Goal: Task Accomplishment & Management: Manage account settings

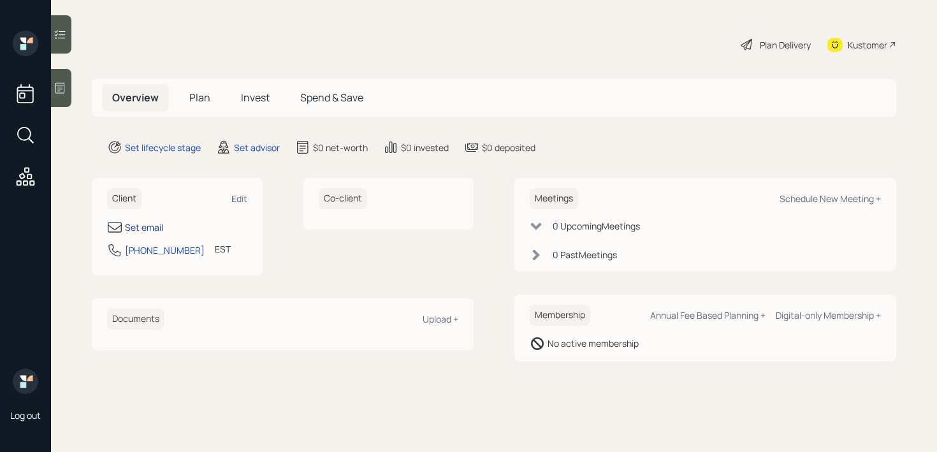
click at [131, 223] on div "Set email" at bounding box center [144, 226] width 38 height 13
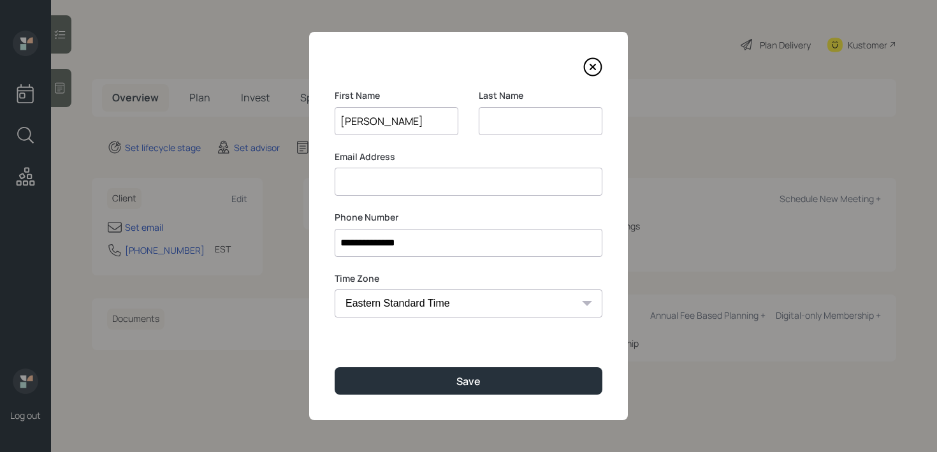
type input "[PERSON_NAME]"
click at [519, 166] on div "Email Address" at bounding box center [469, 173] width 268 height 46
click at [519, 169] on input at bounding box center [469, 182] width 268 height 28
click at [506, 394] on div "**********" at bounding box center [468, 226] width 319 height 388
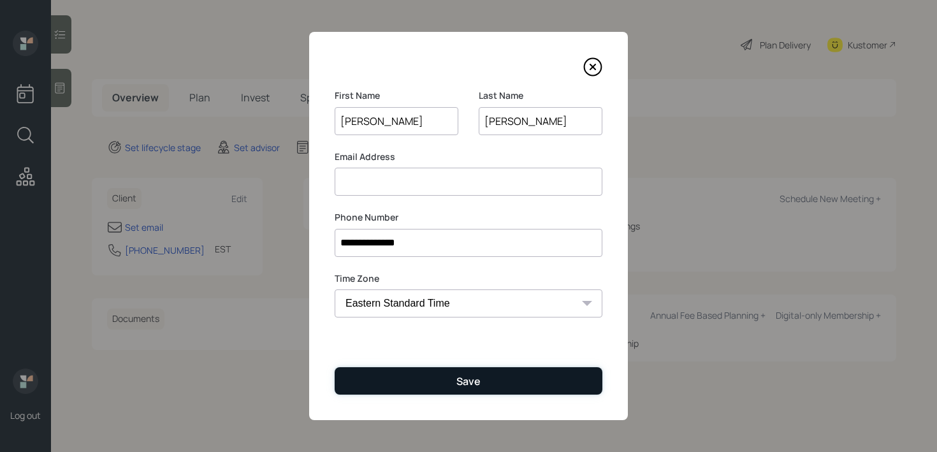
click at [517, 383] on button "Save" at bounding box center [469, 380] width 268 height 27
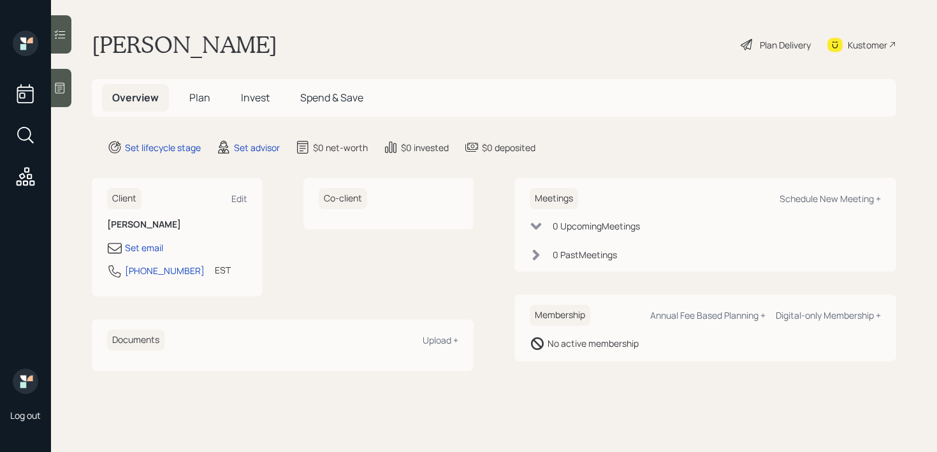
click at [66, 109] on main "[PERSON_NAME] Plan Delivery Kustomer Overview Plan Invest Spend & Save Set life…" at bounding box center [494, 226] width 886 height 452
click at [61, 82] on icon at bounding box center [60, 88] width 13 height 13
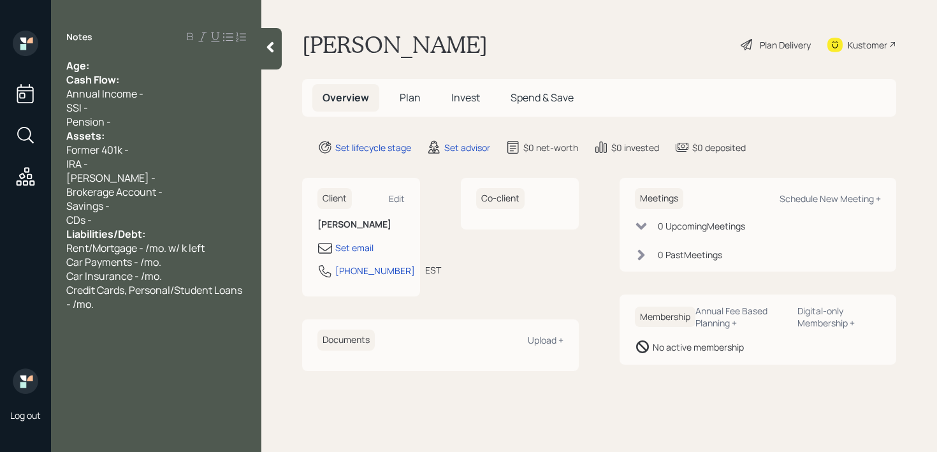
click at [109, 69] on div "Age:" at bounding box center [156, 66] width 180 height 14
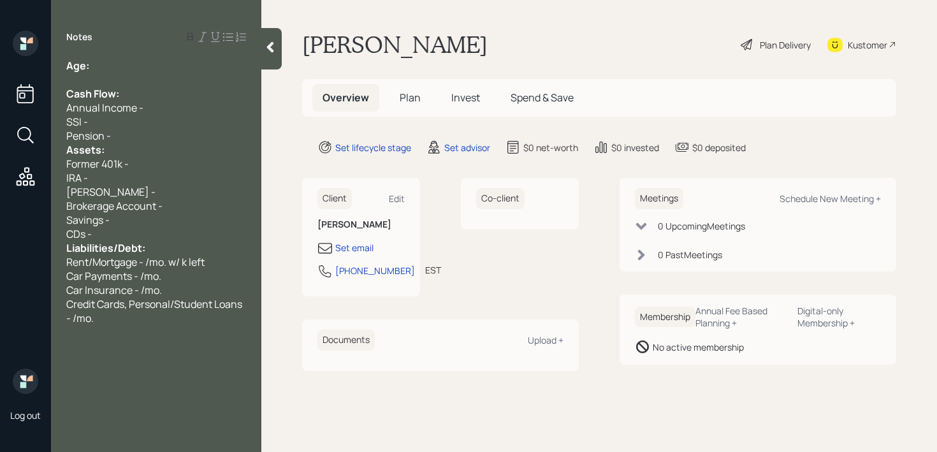
click at [127, 143] on div "Assets:" at bounding box center [156, 150] width 180 height 14
click at [127, 138] on div "Pension -" at bounding box center [156, 136] width 180 height 14
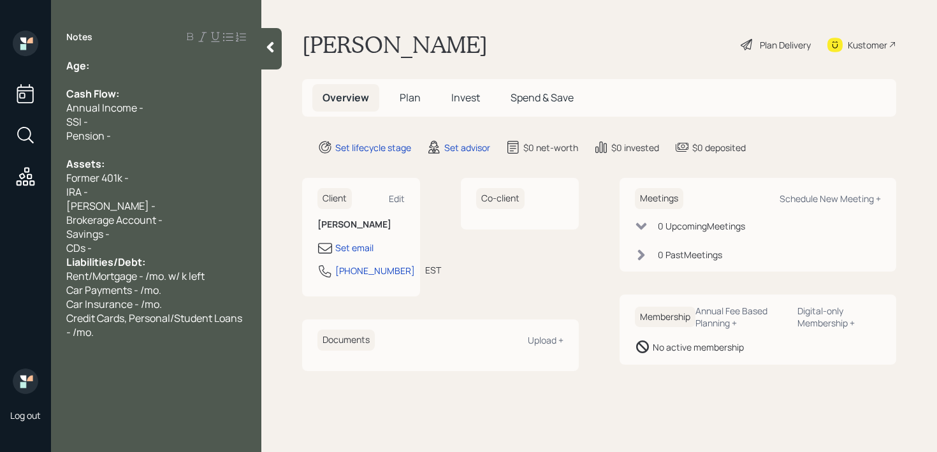
click at [142, 251] on div "CDs -" at bounding box center [156, 248] width 180 height 14
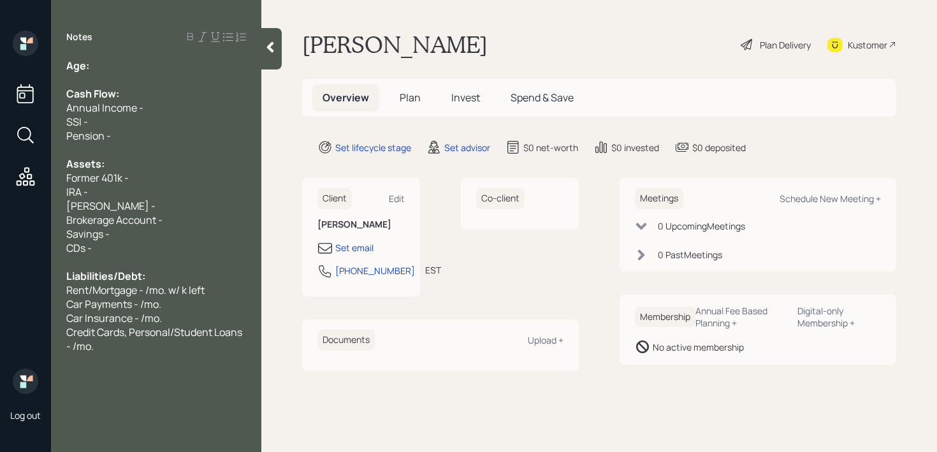
click at [126, 60] on div "Age:" at bounding box center [156, 66] width 180 height 14
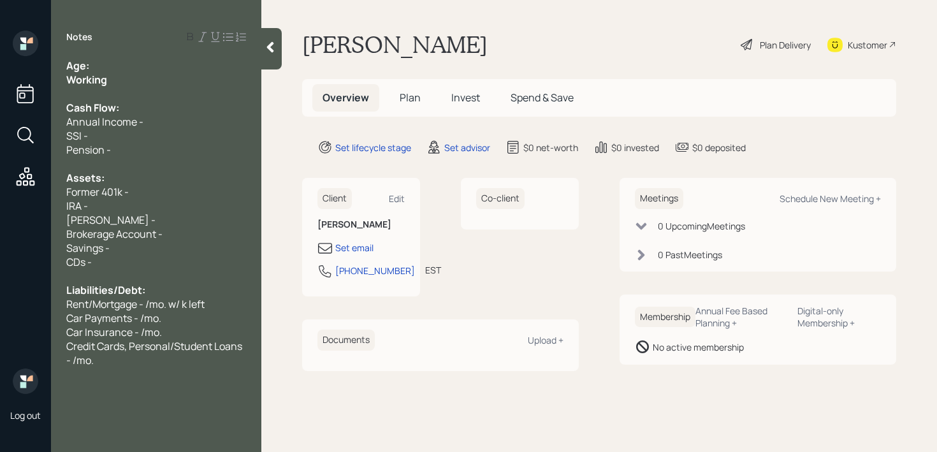
drag, startPoint x: 120, startPoint y: 71, endPoint x: 0, endPoint y: 75, distance: 120.5
click at [0, 75] on div "Log out Notes Age: Working Cash Flow: Annual Income - SSI - Pension - Assets: F…" at bounding box center [468, 226] width 937 height 452
click at [104, 90] on div at bounding box center [156, 94] width 180 height 14
drag, startPoint x: 110, startPoint y: 82, endPoint x: 0, endPoint y: 82, distance: 110.2
click at [0, 82] on div "Log out Notes Age: Working Cash Flow: Annual Income - SSI - Pension - Assets: F…" at bounding box center [468, 226] width 937 height 452
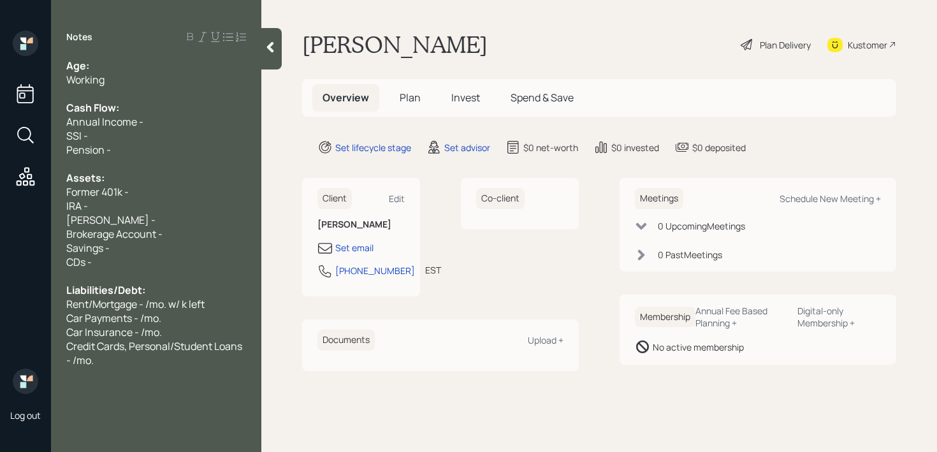
click at [97, 63] on div "Age:" at bounding box center [156, 66] width 180 height 14
drag, startPoint x: 114, startPoint y: 68, endPoint x: 92, endPoint y: 68, distance: 21.7
click at [92, 68] on div "Age: [DEMOGRAPHIC_DATA]" at bounding box center [156, 66] width 180 height 14
click at [134, 84] on div "Working" at bounding box center [156, 80] width 180 height 14
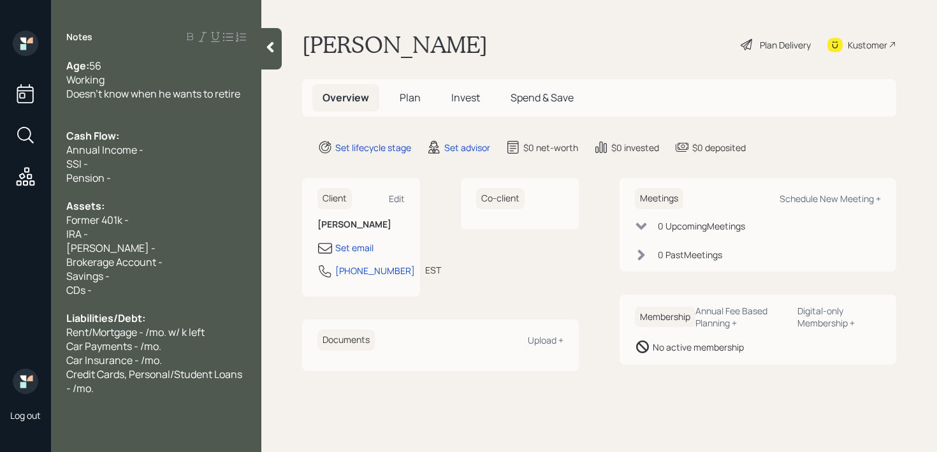
click at [117, 76] on div "Working" at bounding box center [156, 80] width 180 height 14
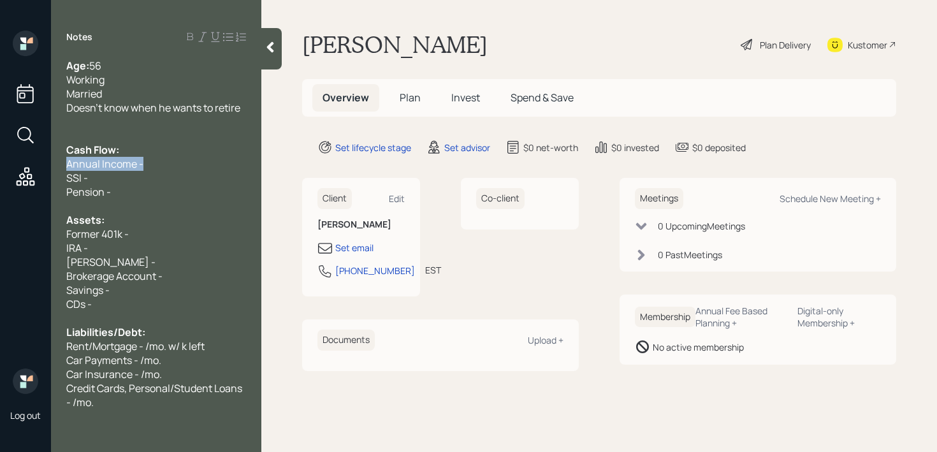
click at [165, 157] on div "Annual Income -" at bounding box center [156, 164] width 180 height 14
click at [168, 171] on div "SSI -" at bounding box center [156, 178] width 180 height 14
click at [169, 166] on div "Annual Income -" at bounding box center [156, 164] width 180 height 14
click at [113, 197] on div "Pension -" at bounding box center [156, 192] width 180 height 14
click at [113, 247] on div "IRA -" at bounding box center [156, 248] width 180 height 14
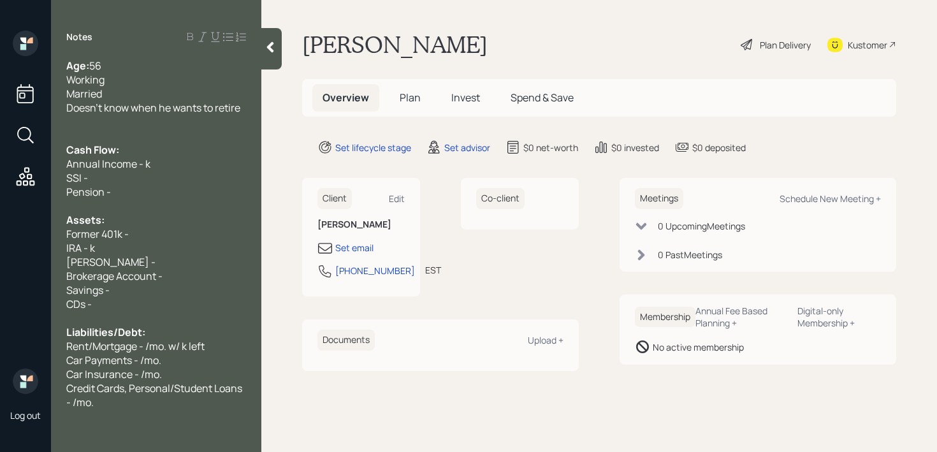
click at [246, 110] on div "Age: [DEMOGRAPHIC_DATA] Working Married Doesn't know when he wants to retire Ca…" at bounding box center [156, 234] width 210 height 350
click at [240, 109] on span "Doesn't know when he wants to retire" at bounding box center [153, 108] width 174 height 14
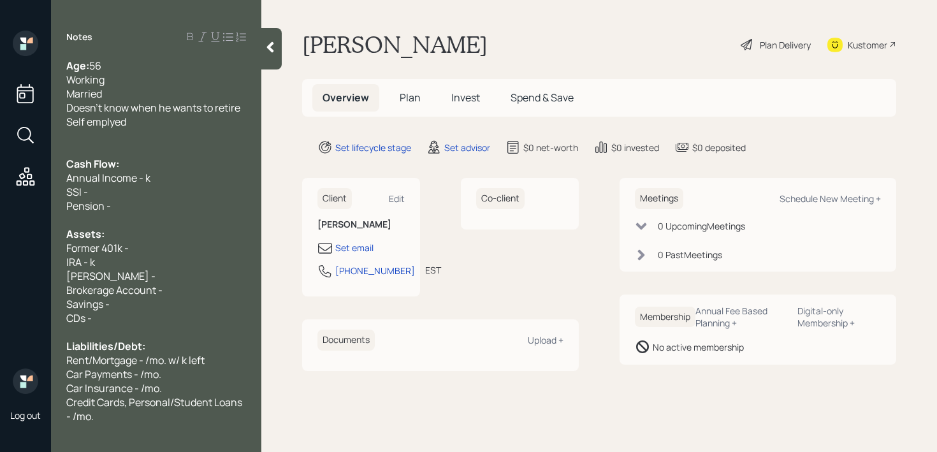
drag, startPoint x: 183, startPoint y: 125, endPoint x: 41, endPoint y: 125, distance: 141.4
click at [41, 125] on div "Log out Notes Age: [DEMOGRAPHIC_DATA] Working Married Doesn't know when he want…" at bounding box center [468, 226] width 937 height 452
copy span "Self emplyed"
click at [119, 81] on div "Working" at bounding box center [156, 80] width 180 height 14
click at [134, 82] on span "Working Self emplyed" at bounding box center [116, 80] width 100 height 14
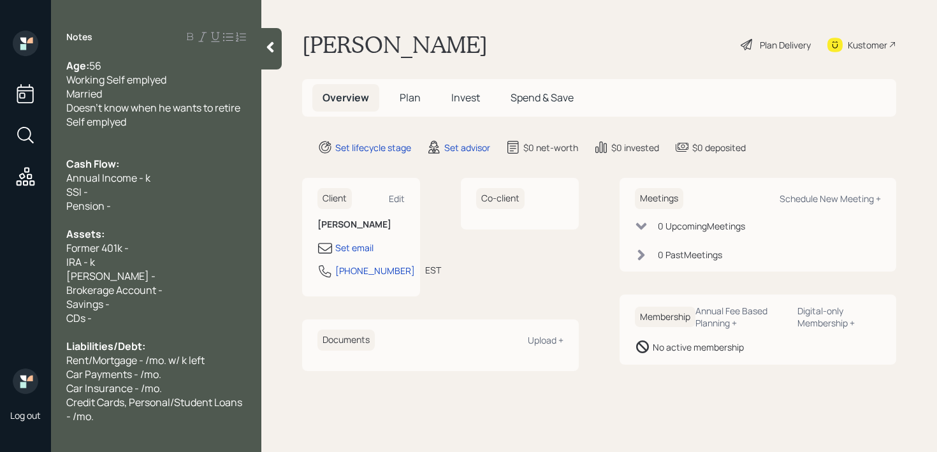
click at [152, 75] on span "Working Self emplyed" at bounding box center [116, 80] width 100 height 14
drag, startPoint x: 133, startPoint y: 124, endPoint x: 0, endPoint y: 124, distance: 132.5
click at [0, 124] on div "Log out Notes Age: [DEMOGRAPHIC_DATA] Working Self employed Married Doesn't kno…" at bounding box center [468, 226] width 937 height 452
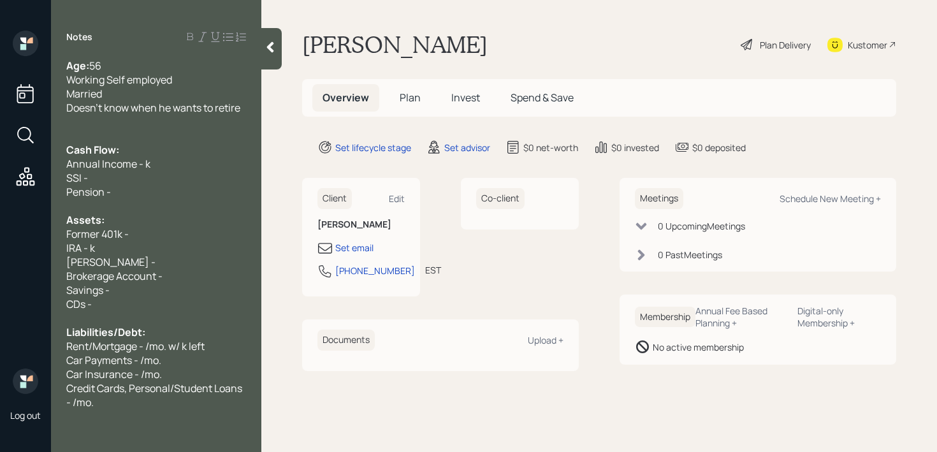
click at [140, 243] on div "IRA - k" at bounding box center [156, 248] width 180 height 14
click at [90, 245] on span "IRA - k" at bounding box center [80, 248] width 29 height 14
click at [159, 228] on div "Former 401k -" at bounding box center [156, 234] width 180 height 14
click at [164, 248] on div "Annuity IRA - k" at bounding box center [156, 248] width 180 height 14
click at [234, 233] on div "Former 401k (at least 2) - 150k-155k" at bounding box center [156, 234] width 180 height 14
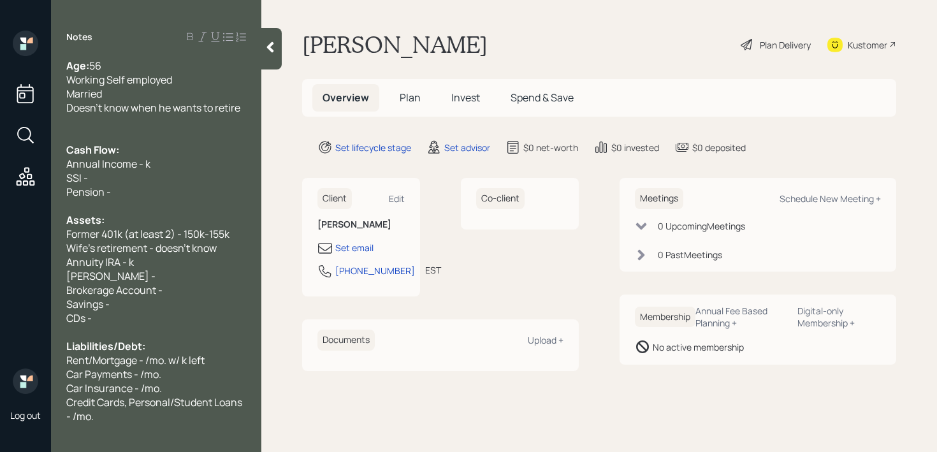
click at [95, 248] on span "Wife's retirement - doesn't know" at bounding box center [141, 248] width 150 height 14
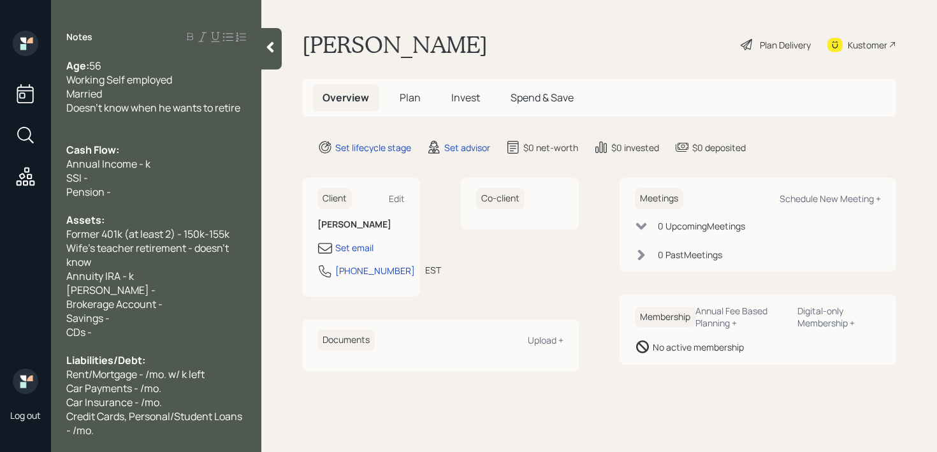
click at [187, 376] on span "Rent/Mortgage - /mo. w/ k left" at bounding box center [135, 374] width 138 height 14
click at [166, 320] on div "Savings -" at bounding box center [156, 318] width 180 height 14
drag, startPoint x: 154, startPoint y: 301, endPoint x: 0, endPoint y: 301, distance: 153.6
click at [0, 301] on div "Log out Notes Age: [DEMOGRAPHIC_DATA] Working Self employed Married Doesn't kno…" at bounding box center [468, 226] width 937 height 452
click at [141, 298] on span "Brokerage Account -" at bounding box center [114, 304] width 96 height 14
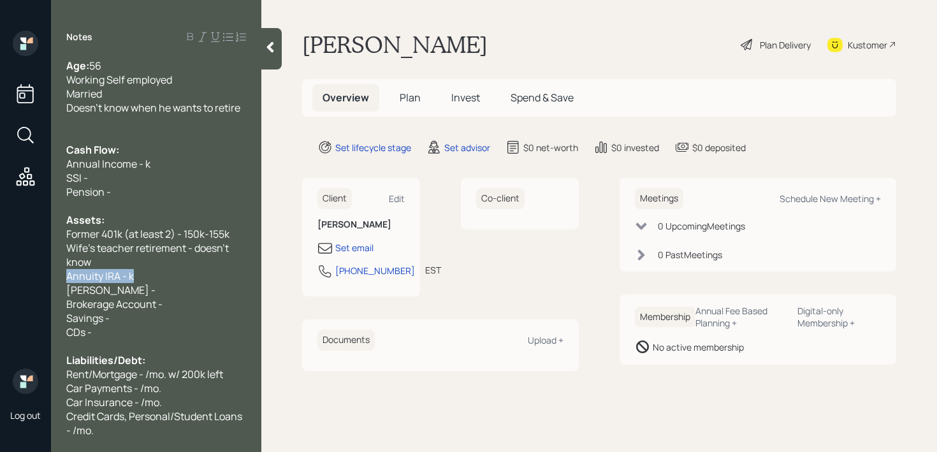
drag, startPoint x: 168, startPoint y: 277, endPoint x: 0, endPoint y: 277, distance: 167.6
click at [0, 277] on div "Log out Notes Age: [DEMOGRAPHIC_DATA] Working Self employed Married Doesn't kno…" at bounding box center [468, 226] width 937 height 452
click at [109, 277] on span "Annuity IRA - k" at bounding box center [100, 276] width 68 height 14
drag, startPoint x: 145, startPoint y: 277, endPoint x: 2, endPoint y: 277, distance: 143.4
click at [0, 277] on div "Log out Notes Age: [DEMOGRAPHIC_DATA] Working Self employed Married Doesn't kno…" at bounding box center [468, 226] width 937 height 452
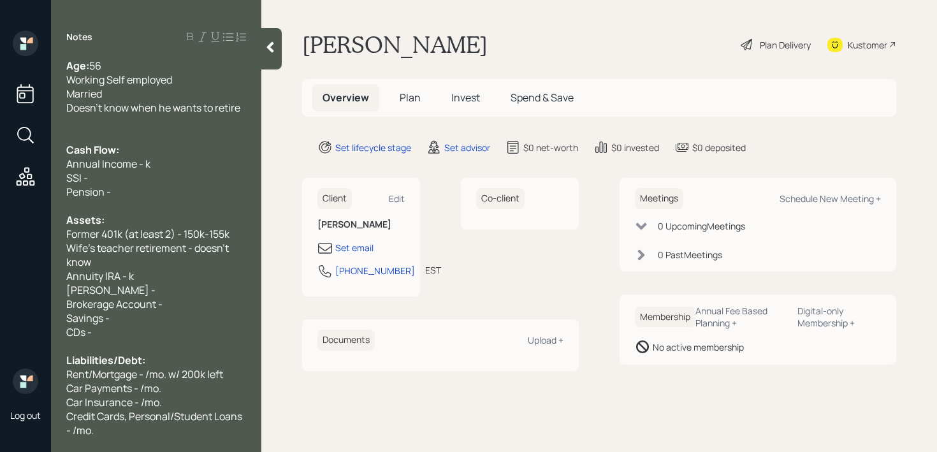
click at [82, 277] on span "Annuity IRA - k" at bounding box center [100, 276] width 68 height 14
click at [141, 315] on div "Savings -" at bounding box center [156, 318] width 180 height 14
click at [107, 284] on span "[PERSON_NAME] -" at bounding box center [110, 290] width 89 height 14
click at [139, 271] on div "Annuity IRA - k" at bounding box center [156, 276] width 180 height 14
click at [150, 285] on div "[PERSON_NAME] -" at bounding box center [156, 290] width 180 height 14
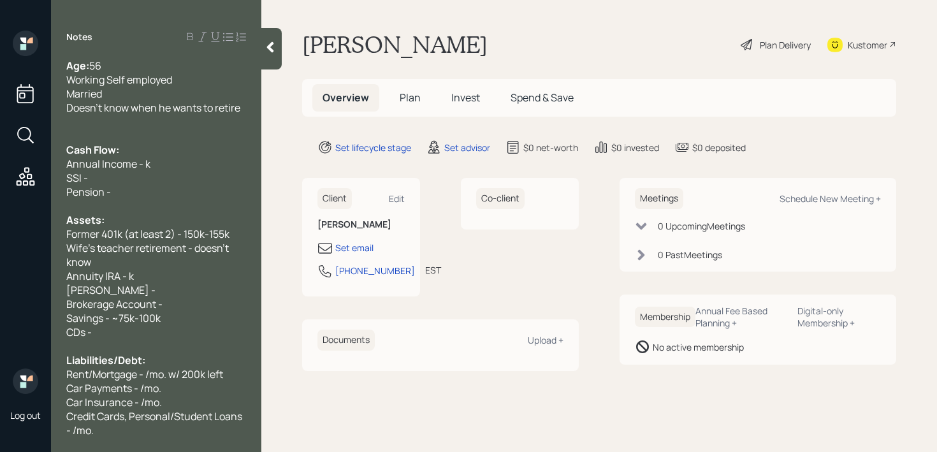
click at [134, 277] on div "Annuity IRA - k" at bounding box center [156, 276] width 180 height 14
click at [148, 260] on div "Wife's teacher retirement - doesn't know" at bounding box center [156, 255] width 180 height 28
click at [219, 250] on span "Wife's teacher retirement - doesn't know" at bounding box center [148, 255] width 164 height 28
click at [175, 251] on span "Wife's teacher retirement - doesn't know" at bounding box center [148, 255] width 164 height 28
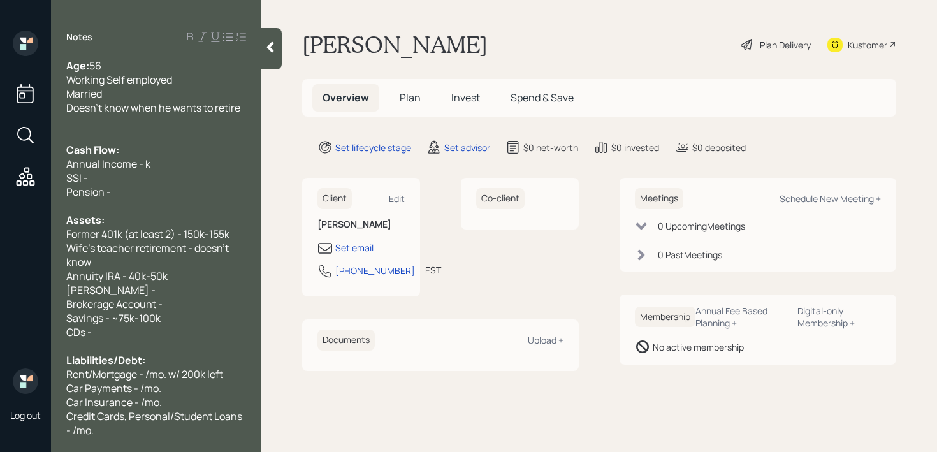
click at [183, 250] on span "Wife's teacher retirement - doesn't know" at bounding box center [148, 255] width 164 height 28
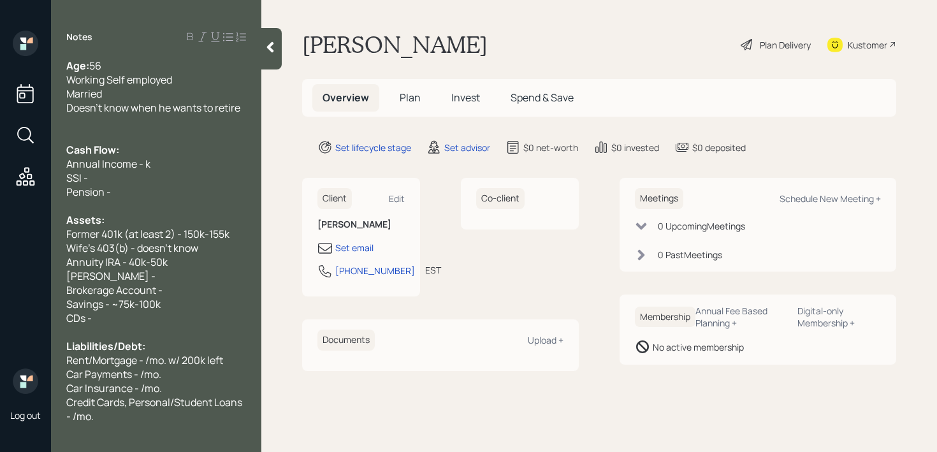
click at [161, 196] on div "Pension -" at bounding box center [156, 192] width 180 height 14
drag, startPoint x: 162, startPoint y: 192, endPoint x: 0, endPoint y: 192, distance: 162.5
click at [0, 192] on div "Log out Notes Age: [DEMOGRAPHIC_DATA] Working Self employed Married Doesn't kno…" at bounding box center [468, 226] width 937 height 452
drag, startPoint x: 127, startPoint y: 182, endPoint x: 0, endPoint y: 178, distance: 127.5
click at [0, 182] on div "Log out Notes Age: [DEMOGRAPHIC_DATA] Working Self employed Married Doesn't kno…" at bounding box center [468, 226] width 937 height 452
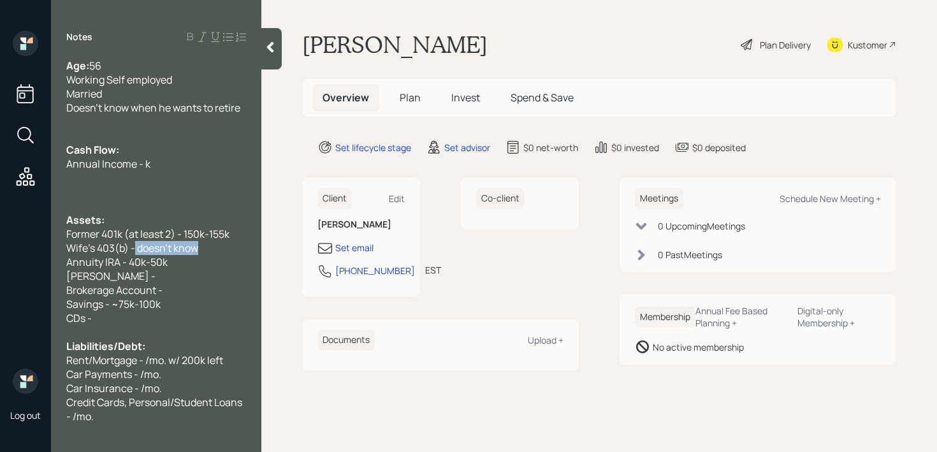
drag, startPoint x: 205, startPoint y: 247, endPoint x: 134, endPoint y: 246, distance: 71.4
click at [134, 246] on div "Wife's 403(b) - doesn't know" at bounding box center [156, 248] width 180 height 14
click at [131, 248] on span "Wife's 403(b) - 300k-500k" at bounding box center [127, 248] width 122 height 14
click at [99, 247] on span "Wife's 403(b) - 300k-500k" at bounding box center [127, 248] width 122 height 14
click at [210, 246] on span "Wife's Current 403(b) - 300k-500k" at bounding box center [146, 248] width 161 height 14
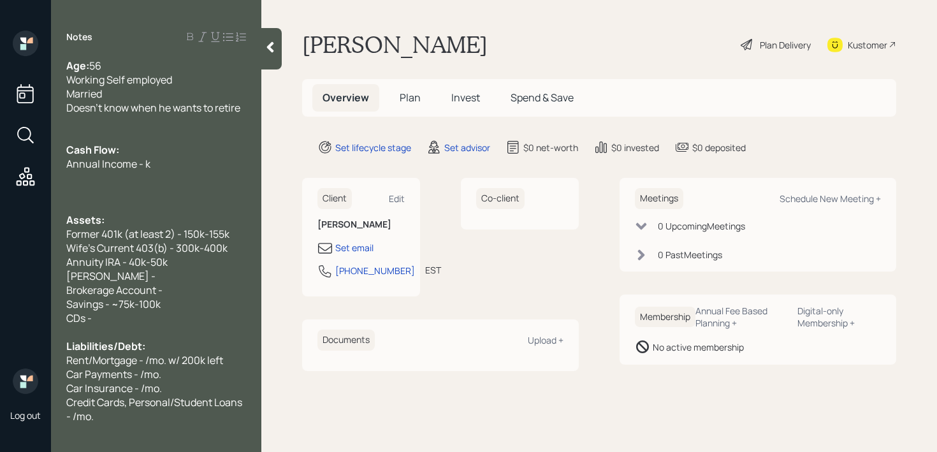
click at [146, 163] on span "Annual Income - k" at bounding box center [108, 164] width 84 height 14
drag, startPoint x: 185, startPoint y: 314, endPoint x: 0, endPoint y: 314, distance: 184.8
click at [0, 314] on div "Log out Notes Age: [DEMOGRAPHIC_DATA] Working Self employed Married Doesn't kno…" at bounding box center [468, 226] width 937 height 452
drag, startPoint x: 171, startPoint y: 291, endPoint x: 0, endPoint y: 291, distance: 171.4
click at [0, 291] on div "Log out Notes Age: [DEMOGRAPHIC_DATA] Working Self employed Married Doesn't kno…" at bounding box center [468, 226] width 937 height 452
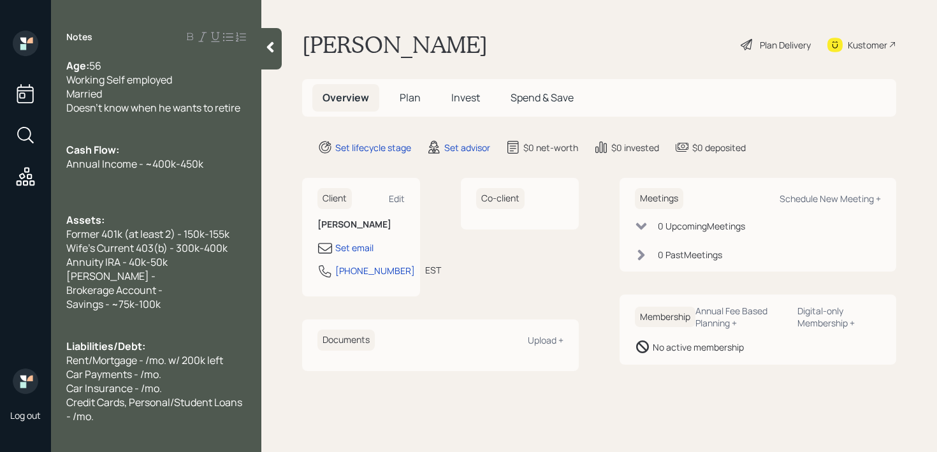
click at [106, 274] on span "[PERSON_NAME] -" at bounding box center [110, 276] width 89 height 14
drag, startPoint x: 119, startPoint y: 274, endPoint x: 0, endPoint y: 268, distance: 119.3
click at [0, 268] on div "Log out Notes Age: [DEMOGRAPHIC_DATA] Working Self employed Married Doesn't kno…" at bounding box center [468, 226] width 937 height 452
click at [62, 274] on div "Age: [DEMOGRAPHIC_DATA] Working Self employed Married Doesn't know when he want…" at bounding box center [156, 241] width 210 height 364
drag, startPoint x: 104, startPoint y: 271, endPoint x: 0, endPoint y: 271, distance: 103.9
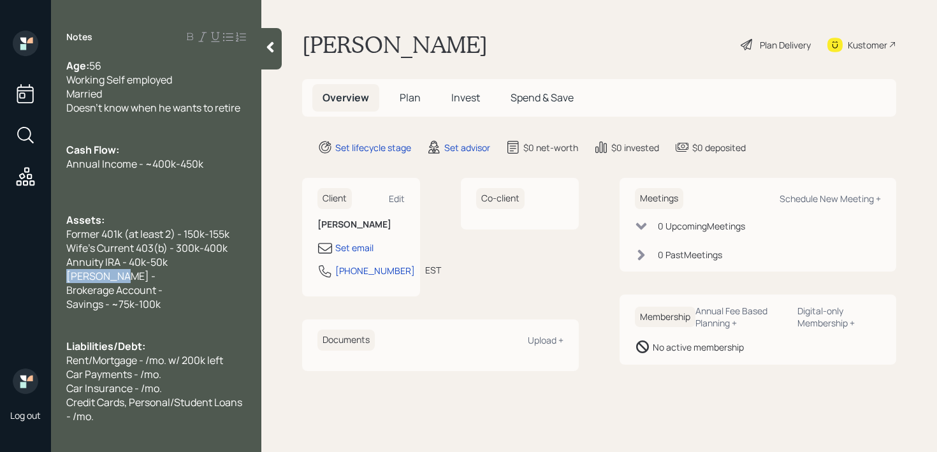
click at [0, 271] on div "Log out Notes Age: [DEMOGRAPHIC_DATA] Working Self employed Married Doesn't kno…" at bounding box center [468, 226] width 937 height 452
click at [132, 267] on span "Annuity IRA - 40k-50k" at bounding box center [116, 262] width 101 height 14
drag, startPoint x: 169, startPoint y: 289, endPoint x: 0, endPoint y: 289, distance: 169.5
click at [0, 289] on div "Log out Notes Age: [DEMOGRAPHIC_DATA] Working Self employed Married Doesn't kno…" at bounding box center [468, 226] width 937 height 452
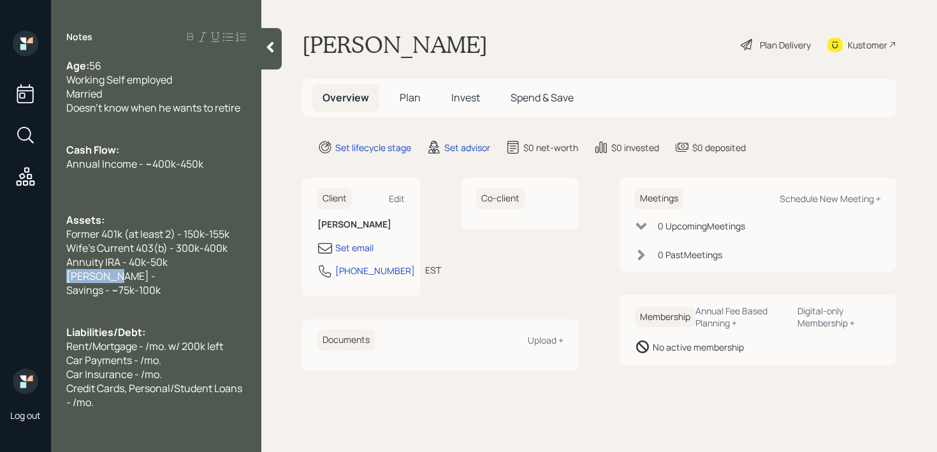
drag, startPoint x: 109, startPoint y: 280, endPoint x: 0, endPoint y: 280, distance: 109.0
click at [0, 280] on div "Log out Notes Age: [DEMOGRAPHIC_DATA] Working Self employed Married Doesn't kno…" at bounding box center [468, 226] width 937 height 452
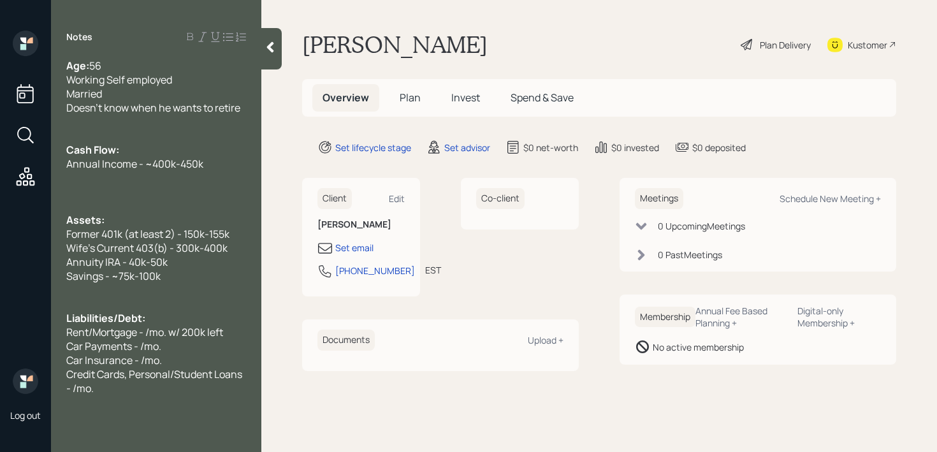
click at [155, 190] on div at bounding box center [156, 192] width 180 height 14
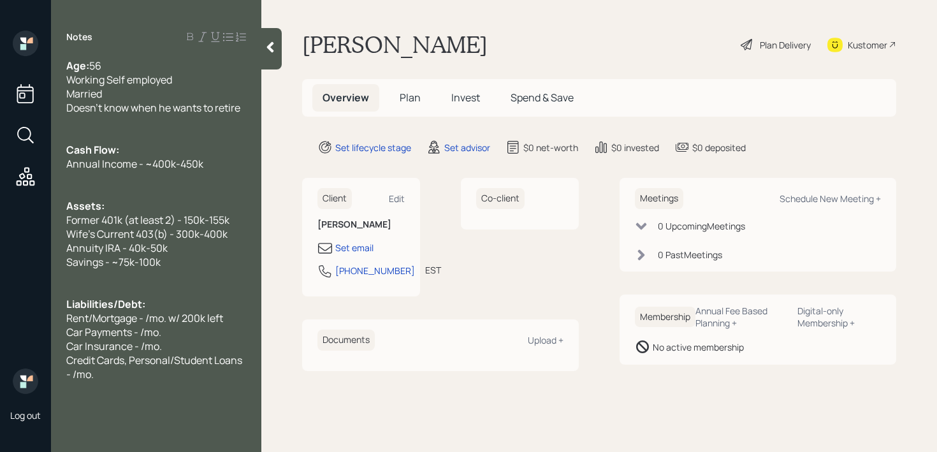
click at [157, 268] on span "Savings - ~75k-100k" at bounding box center [113, 262] width 94 height 14
drag, startPoint x: 97, startPoint y: 320, endPoint x: 0, endPoint y: 320, distance: 96.8
click at [0, 320] on div "Log out Notes Age: [DEMOGRAPHIC_DATA] Working Self employed Married Doesn't kno…" at bounding box center [468, 226] width 937 height 452
click at [120, 320] on span "Mortgage - /mo. w/ 200k left" at bounding box center [131, 318] width 131 height 14
click at [168, 324] on span "Mortgage - 3.5k/mo. w/ 200k left" at bounding box center [141, 318] width 150 height 14
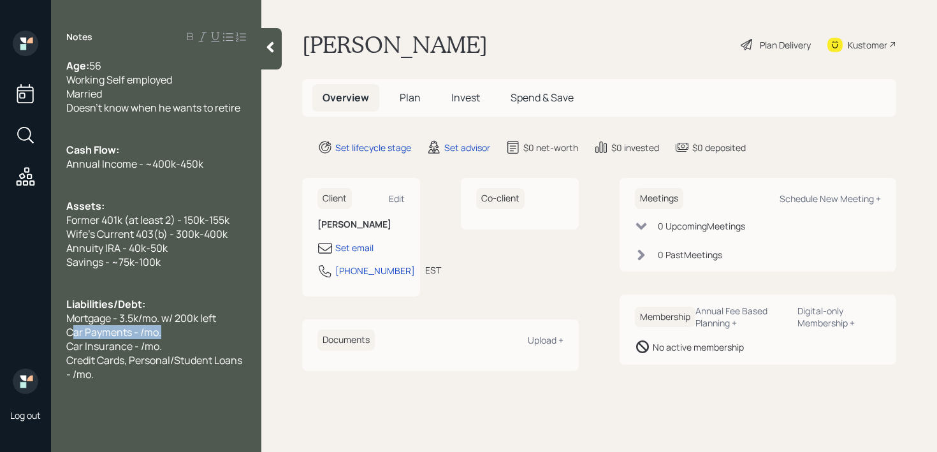
drag, startPoint x: 169, startPoint y: 325, endPoint x: 0, endPoint y: 325, distance: 168.8
click at [0, 325] on div "Log out Notes Age: [DEMOGRAPHIC_DATA] Working Self employed Married Doesn't kno…" at bounding box center [468, 226] width 937 height 452
click at [61, 336] on div "Age: [DEMOGRAPHIC_DATA] Working Self employed Married Doesn't know when he want…" at bounding box center [156, 220] width 210 height 322
drag, startPoint x: 169, startPoint y: 323, endPoint x: 24, endPoint y: 324, distance: 145.3
click at [48, 324] on div "Log out Notes Age: [DEMOGRAPHIC_DATA] Working Self employed Married Doesn't kno…" at bounding box center [468, 226] width 937 height 452
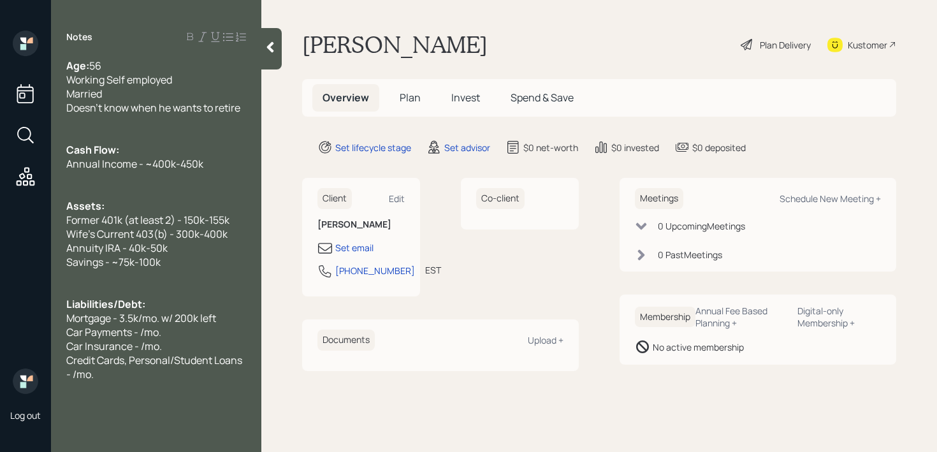
click at [141, 315] on span "Mortgage - 3.5k/mo. w/ 200k left" at bounding box center [141, 318] width 150 height 14
drag, startPoint x: 164, startPoint y: 324, endPoint x: 0, endPoint y: 324, distance: 163.7
click at [0, 324] on div "Log out Notes Age: [DEMOGRAPHIC_DATA] Working Self employed Married Doesn't kno…" at bounding box center [468, 226] width 937 height 452
click at [105, 326] on span "Car Payments - /mo." at bounding box center [113, 332] width 95 height 14
drag, startPoint x: 183, startPoint y: 334, endPoint x: 0, endPoint y: 334, distance: 182.9
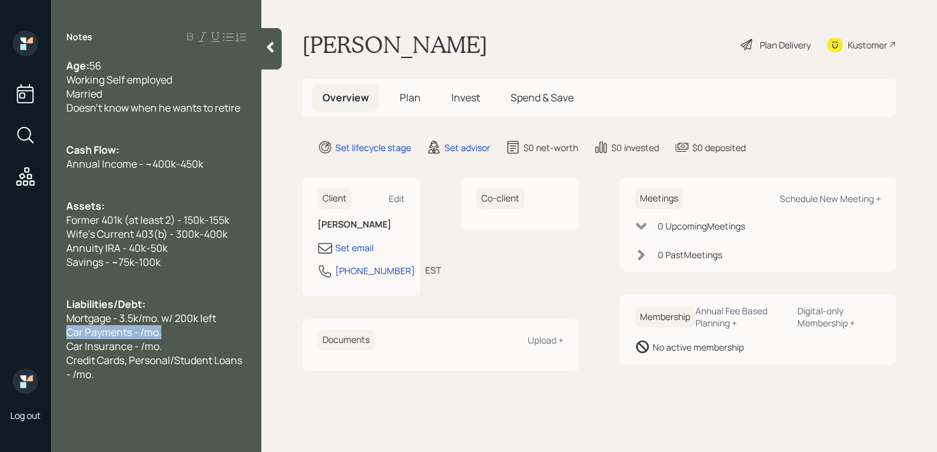
click at [0, 334] on div "Log out Notes Age: [DEMOGRAPHIC_DATA] Working Self employed Married Doesn't kno…" at bounding box center [468, 226] width 937 height 452
click at [55, 334] on div "Age: [DEMOGRAPHIC_DATA] Working Self employed Married Doesn't know when he want…" at bounding box center [156, 220] width 210 height 322
drag, startPoint x: 60, startPoint y: 322, endPoint x: 5, endPoint y: 322, distance: 54.8
click at [13, 322] on div "Log out Notes Age: [DEMOGRAPHIC_DATA] Working Self employed Married Doesn't kno…" at bounding box center [468, 226] width 937 height 452
click at [61, 323] on div "Age: [DEMOGRAPHIC_DATA] Working Self employed Married Doesn't know when he want…" at bounding box center [156, 220] width 210 height 322
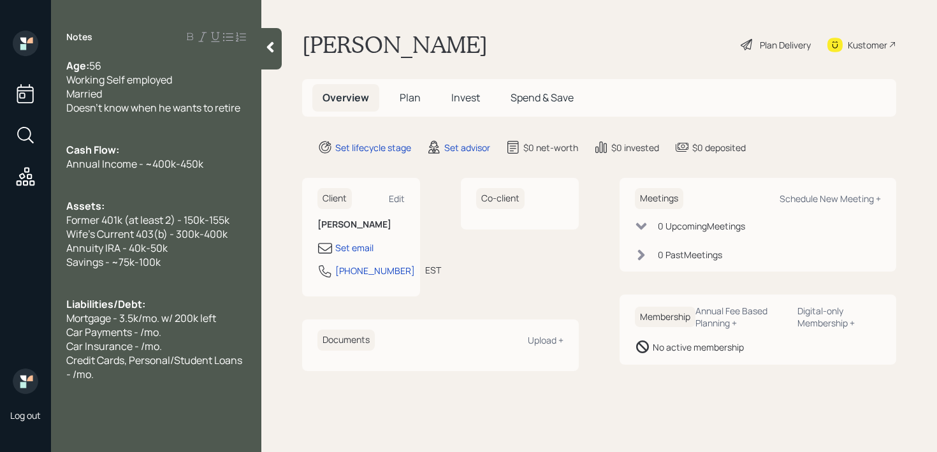
click at [141, 330] on span "Car Payments - /mo." at bounding box center [113, 332] width 95 height 14
click at [188, 336] on div "Car Payments - 1.2k/mo." at bounding box center [156, 332] width 180 height 14
click at [139, 345] on span "Car Insurance - /mo." at bounding box center [114, 346] width 96 height 14
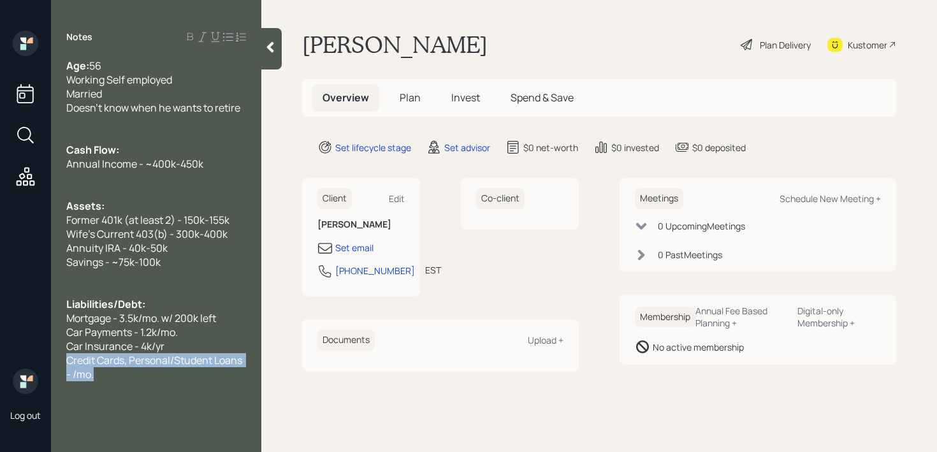
drag, startPoint x: 101, startPoint y: 377, endPoint x: 57, endPoint y: 358, distance: 47.7
click at [57, 358] on div "Age: [DEMOGRAPHIC_DATA] Working Self employed Married Doesn't know when he want…" at bounding box center [156, 220] width 210 height 322
click at [115, 190] on div at bounding box center [156, 192] width 180 height 14
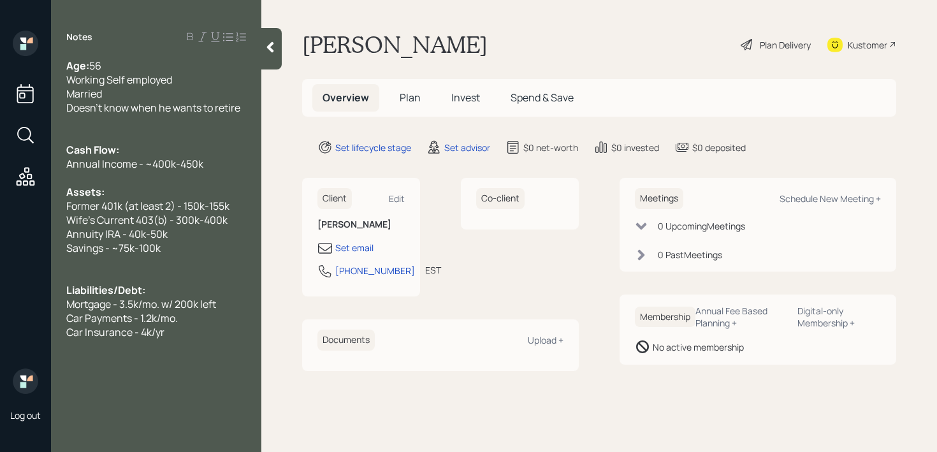
click at [179, 327] on div "Car Insurance - 4k/yr" at bounding box center [156, 332] width 180 height 14
click at [176, 338] on div "Car Insurance - 4k/yr" at bounding box center [156, 332] width 180 height 14
click at [176, 342] on div "Tuition - 3k/mo." at bounding box center [156, 346] width 180 height 14
click at [240, 349] on div "Tuition - 3k/mo. (2 more years left)" at bounding box center [156, 346] width 180 height 14
click at [205, 140] on div at bounding box center [156, 136] width 180 height 14
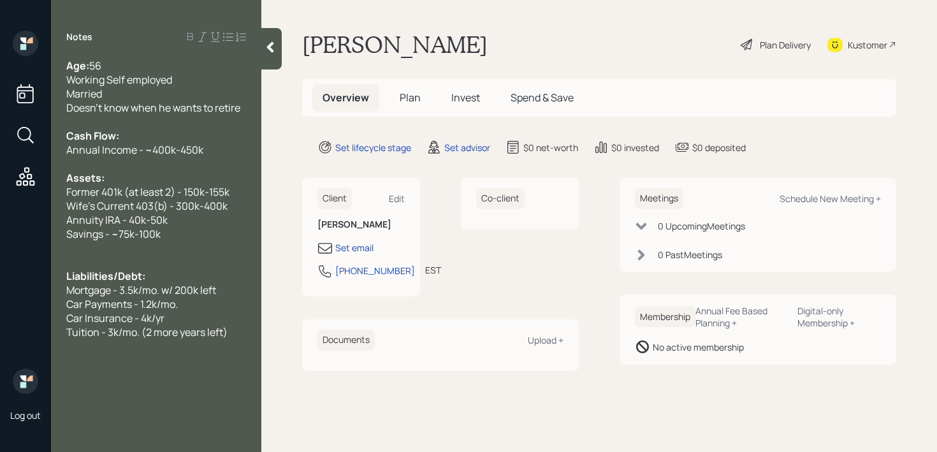
click at [233, 336] on div "Tuition - 3k/mo. (2 more years left)" at bounding box center [156, 332] width 180 height 14
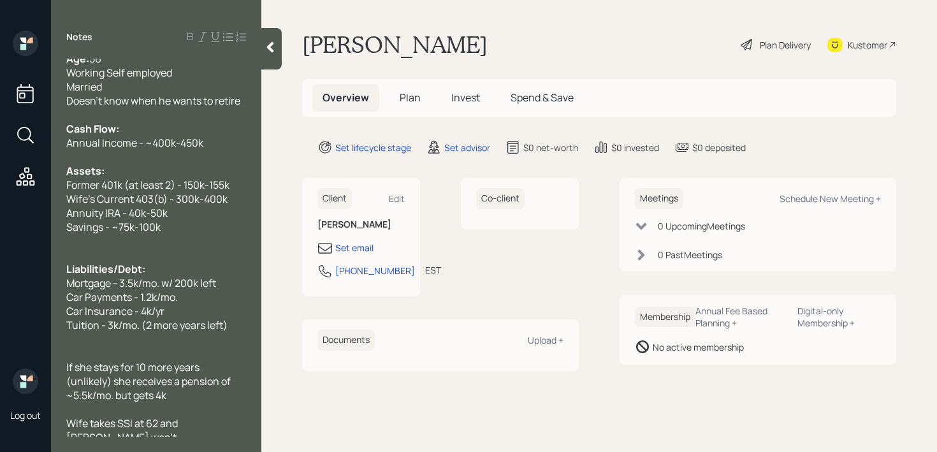
scroll to position [15, 0]
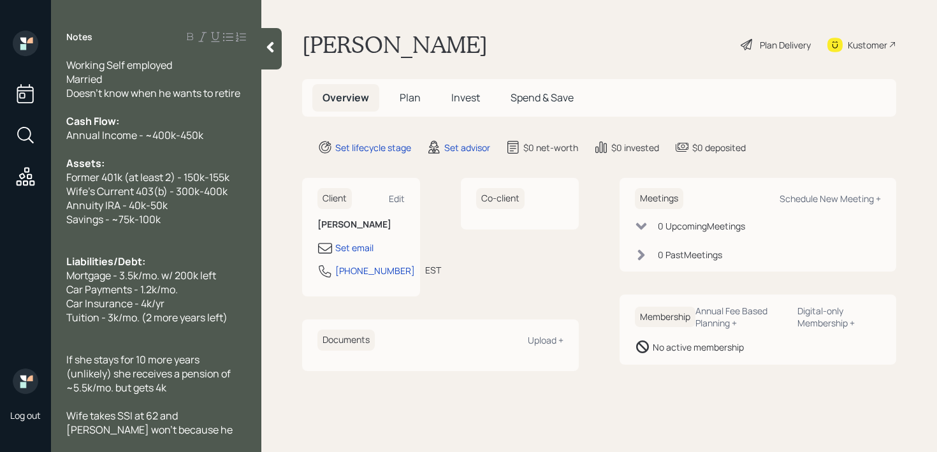
click at [224, 436] on div "Notes Age: [DEMOGRAPHIC_DATA] Working Self employed Married Doesn't know when h…" at bounding box center [156, 226] width 210 height 452
click at [219, 433] on div "Wife takes SSI at 62 and [PERSON_NAME] won't because he doesn't need it" at bounding box center [156, 429] width 180 height 42
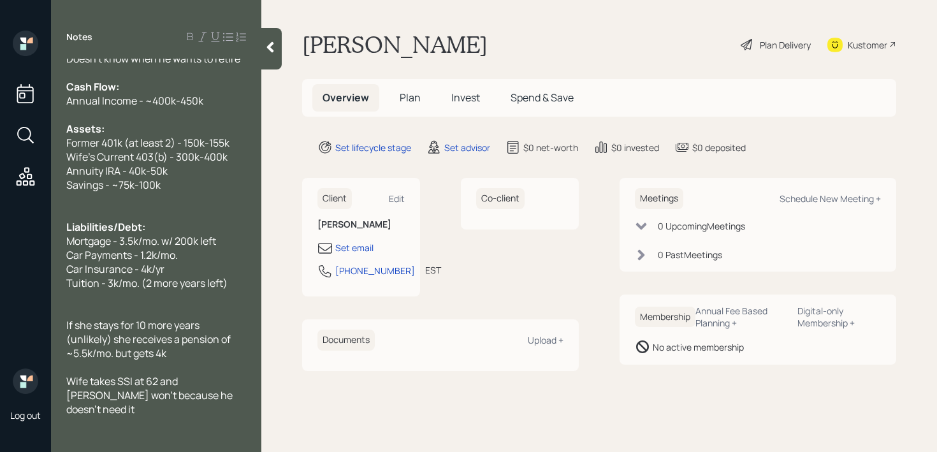
scroll to position [0, 0]
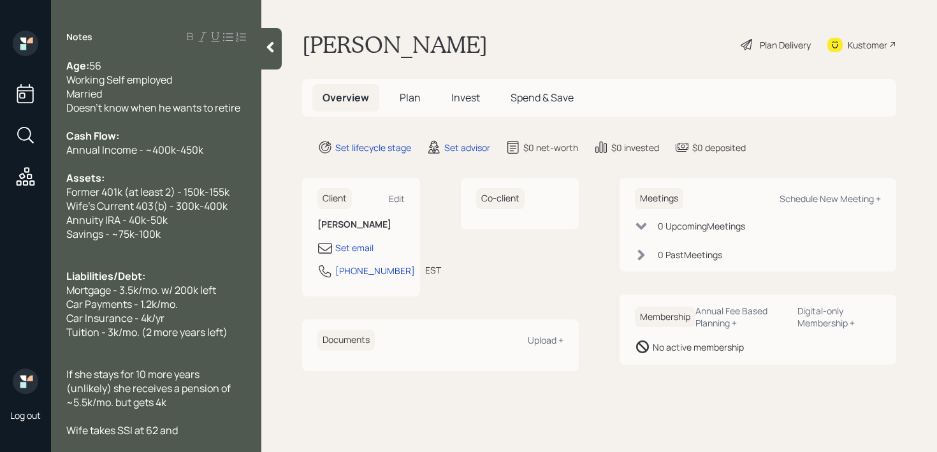
click at [275, 56] on div at bounding box center [271, 48] width 20 height 41
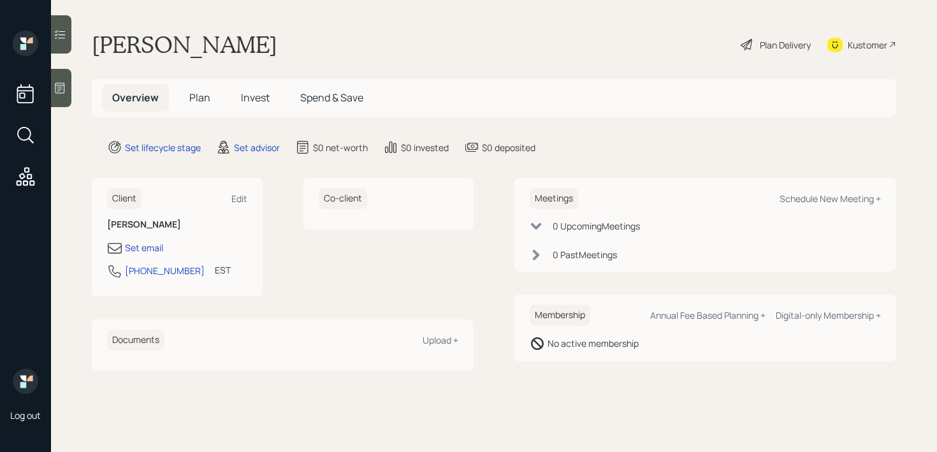
click at [64, 89] on icon at bounding box center [60, 88] width 10 height 11
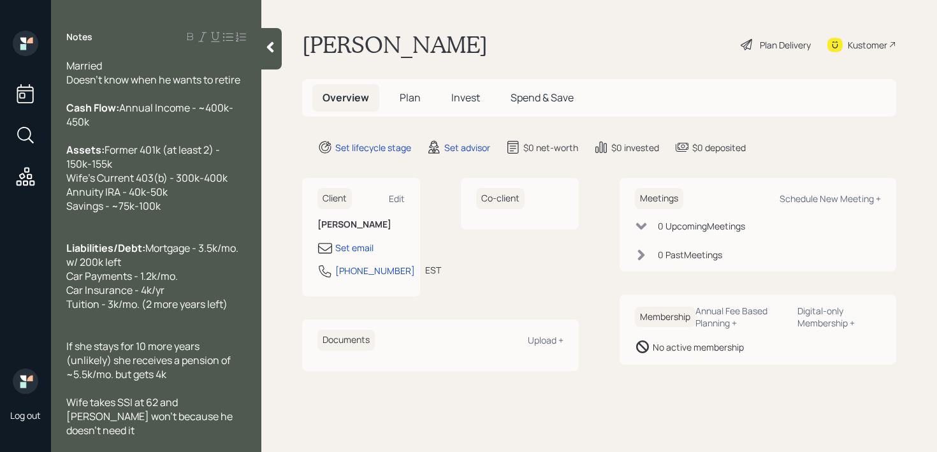
scroll to position [42, 0]
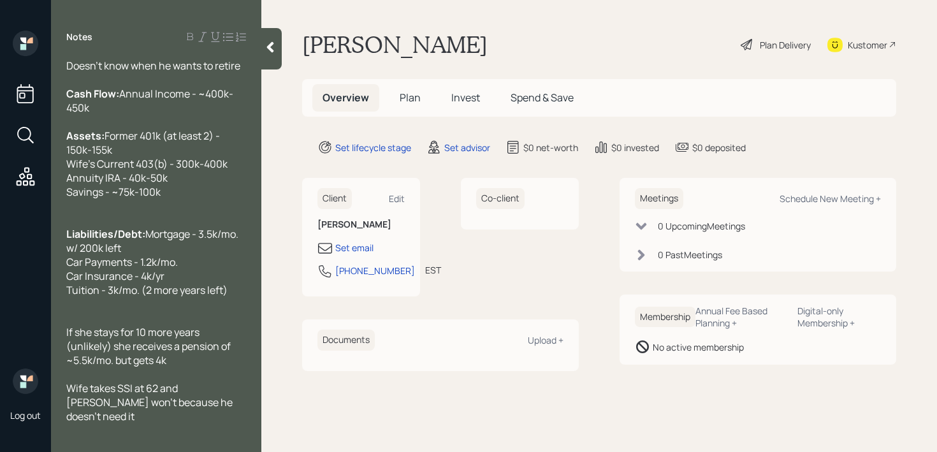
click at [240, 250] on div "Liabilities/Debt: Mortgage - 3.5k/mo. w/ 200k left Car Payments - 1.2k/mo. Car …" at bounding box center [156, 262] width 180 height 70
click at [207, 415] on div "Wife takes SSI at 62 and [PERSON_NAME] won't because he doesn't need it" at bounding box center [156, 402] width 180 height 42
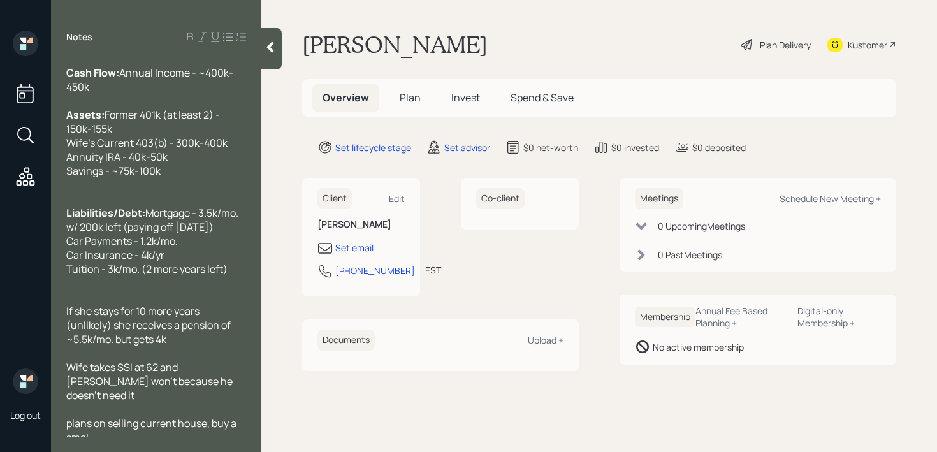
scroll to position [71, 0]
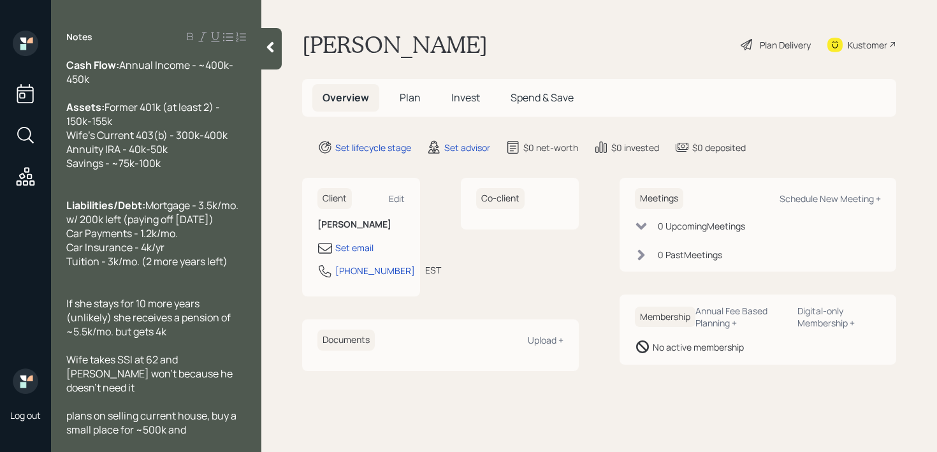
click at [76, 413] on span "plans on selling current house, buy a small place for ~500k and" at bounding box center [152, 422] width 172 height 28
click at [189, 421] on span "Plans on selling current house, buy a small place for ~500k and" at bounding box center [152, 422] width 173 height 28
click at [189, 426] on div "Plans on selling current house, buy a small place for ~500k and" at bounding box center [156, 422] width 180 height 28
click at [224, 148] on div "Assets: Former 401k (at least 2) - 150k-155k Wife's Current 403(b) - 300k-400k …" at bounding box center [156, 135] width 180 height 70
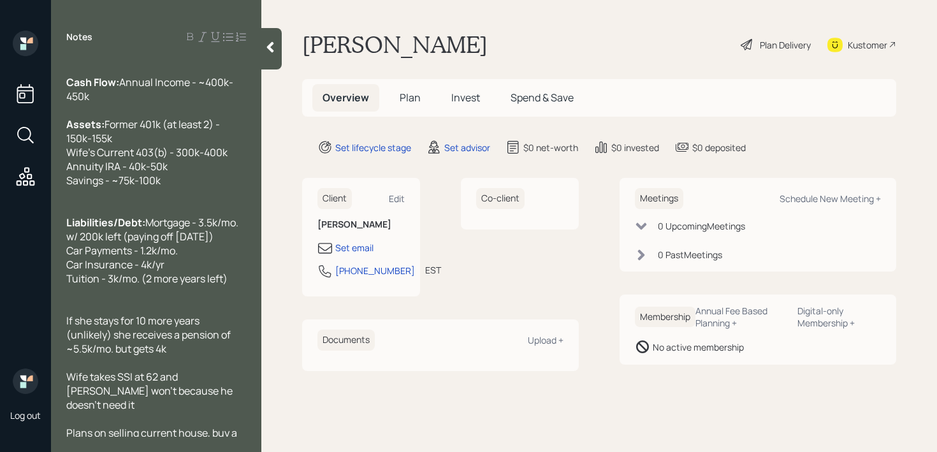
scroll to position [48, 0]
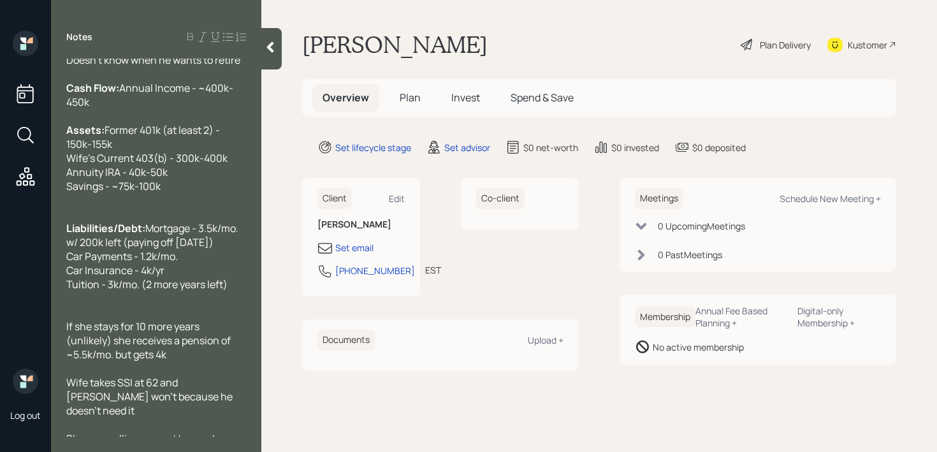
click at [229, 159] on div "Assets: Former 401k (at least 2) - 150k-155k Wife's Current 403(b) - 300k-400k …" at bounding box center [156, 158] width 180 height 70
click at [231, 159] on div "Assets: Former 401k (at least 2) - 150k-155k Wife's Current 403(b) - 300k-400k …" at bounding box center [156, 158] width 180 height 70
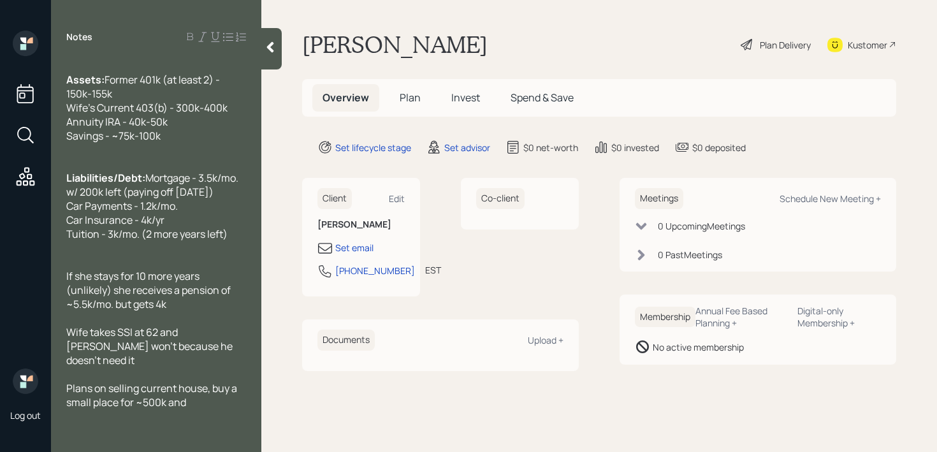
click at [187, 401] on span "Plans on selling current house, buy a small place for ~500k and" at bounding box center [152, 395] width 173 height 28
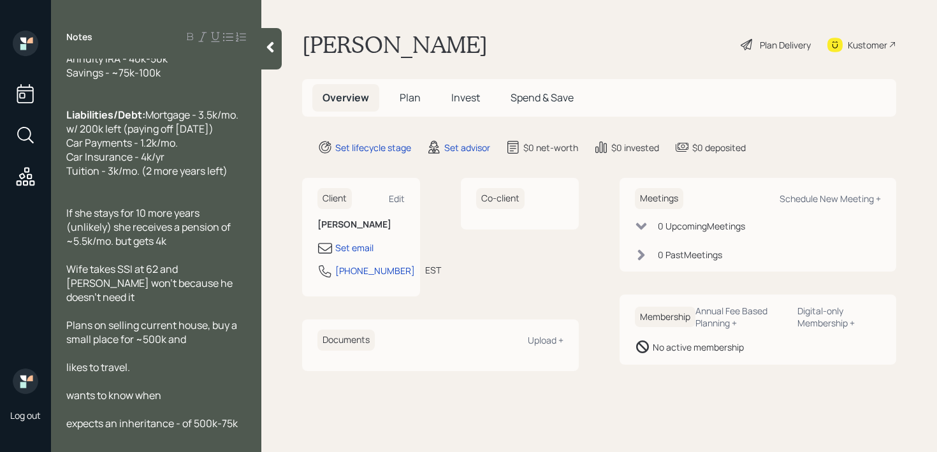
scroll to position [169, 0]
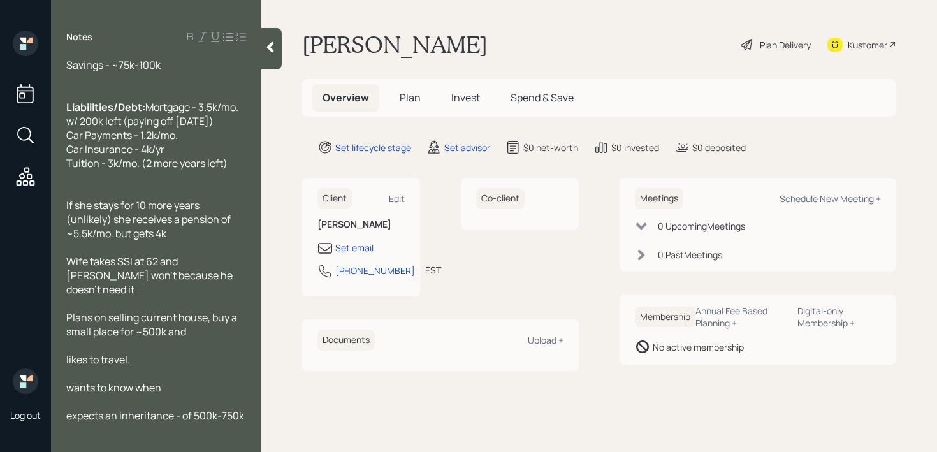
click at [192, 417] on span "expects an inheritance - of 500k-750k" at bounding box center [155, 415] width 178 height 14
click at [175, 413] on span "expects an inheritance - of ~500k-750k" at bounding box center [147, 422] width 162 height 28
drag, startPoint x: 154, startPoint y: 435, endPoint x: 61, endPoint y: 411, distance: 95.5
click at [61, 411] on div "Age: [DEMOGRAPHIC_DATA] Working Self employed Married Doesn't know when he want…" at bounding box center [156, 248] width 210 height 378
click at [73, 198] on div at bounding box center [156, 191] width 180 height 14
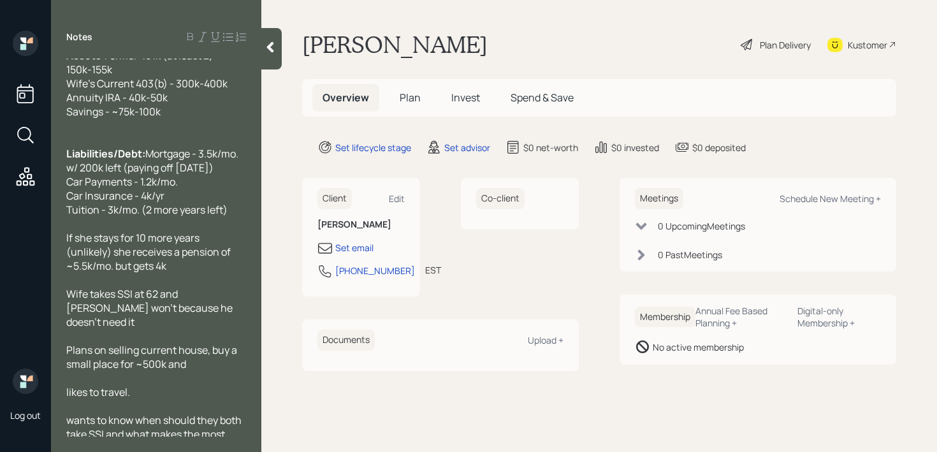
scroll to position [0, 0]
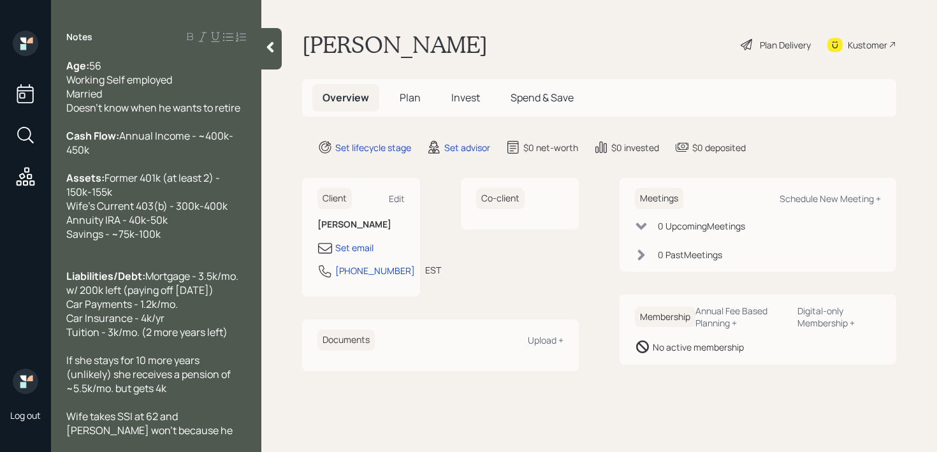
click at [110, 248] on div at bounding box center [156, 248] width 180 height 14
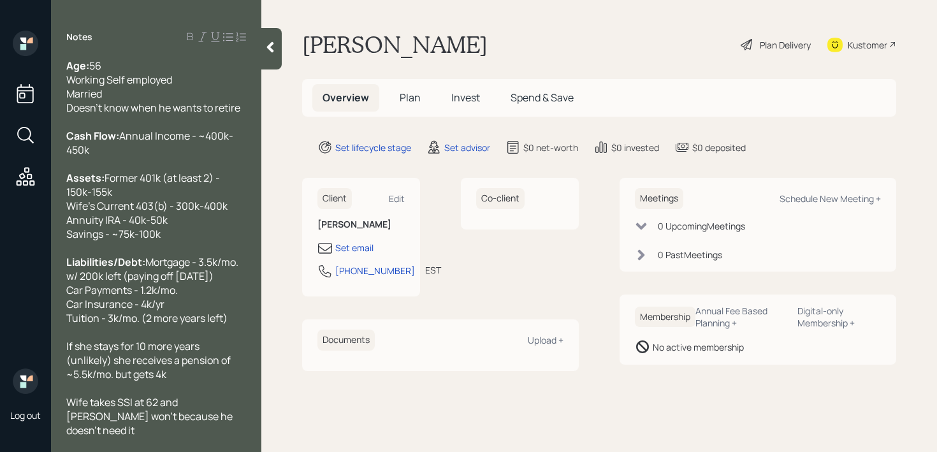
click at [134, 249] on div at bounding box center [156, 248] width 180 height 14
click at [101, 148] on span "Annual Income - ~400k-450k" at bounding box center [149, 143] width 167 height 28
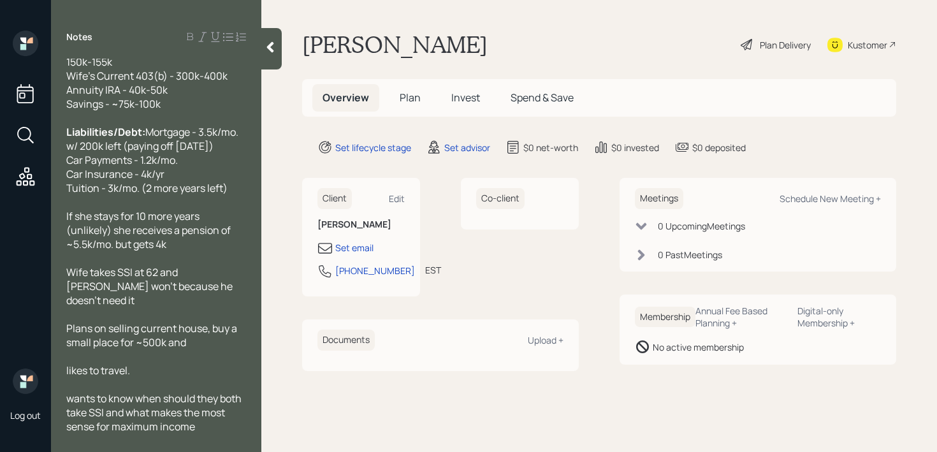
scroll to position [168, 0]
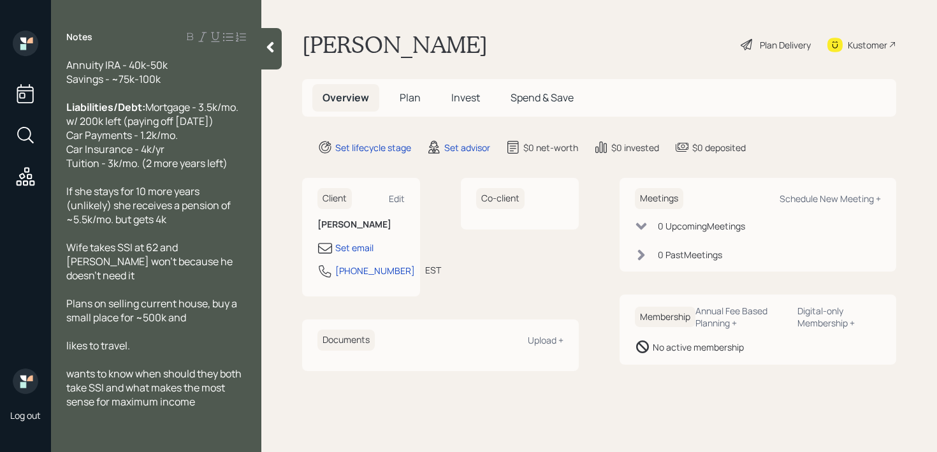
click at [199, 419] on div at bounding box center [156, 415] width 180 height 14
click at [203, 410] on div at bounding box center [156, 415] width 180 height 14
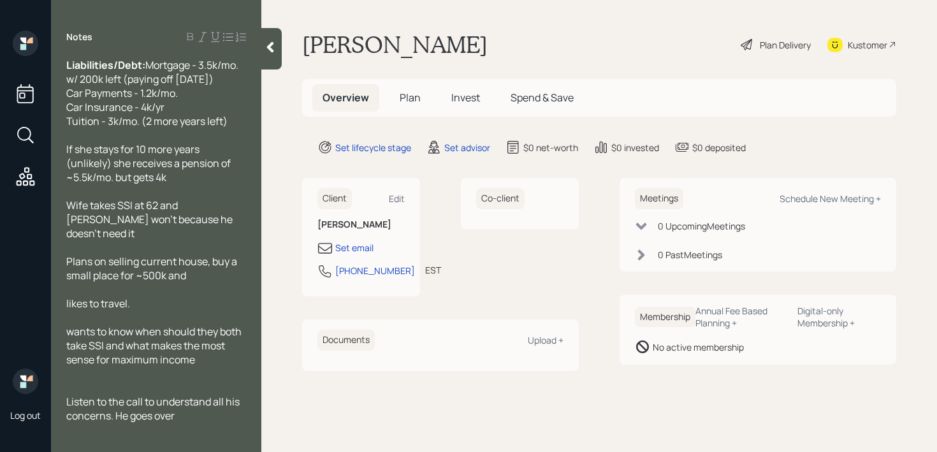
scroll to position [217, 0]
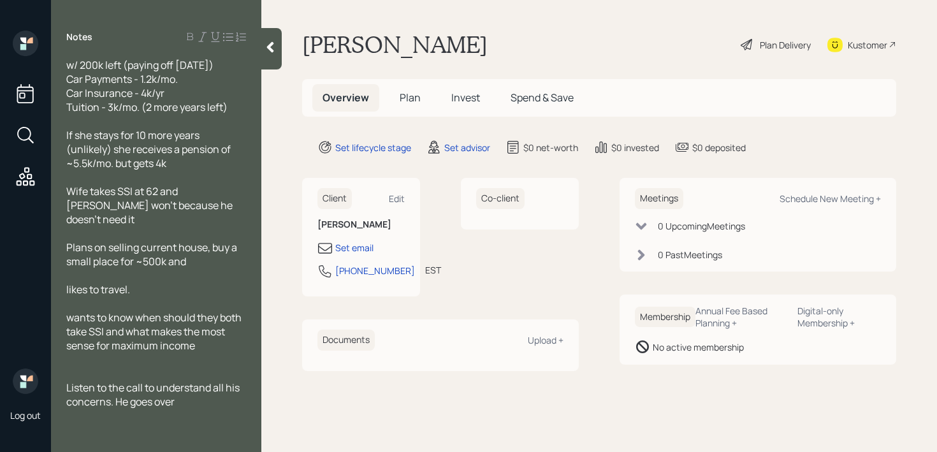
click at [90, 218] on span "Wife takes SSI at 62 and [PERSON_NAME] won't because he doesn't need it" at bounding box center [150, 205] width 168 height 42
click at [230, 226] on div "Wife wants to take SSI at 62 and [PERSON_NAME] won't because he doesn't need it" at bounding box center [156, 205] width 180 height 42
click at [186, 366] on div at bounding box center [156, 359] width 180 height 14
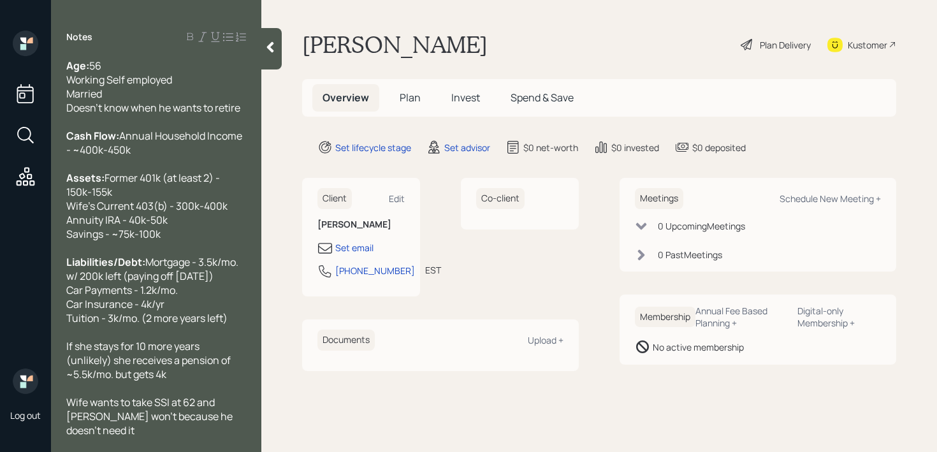
scroll to position [210, 0]
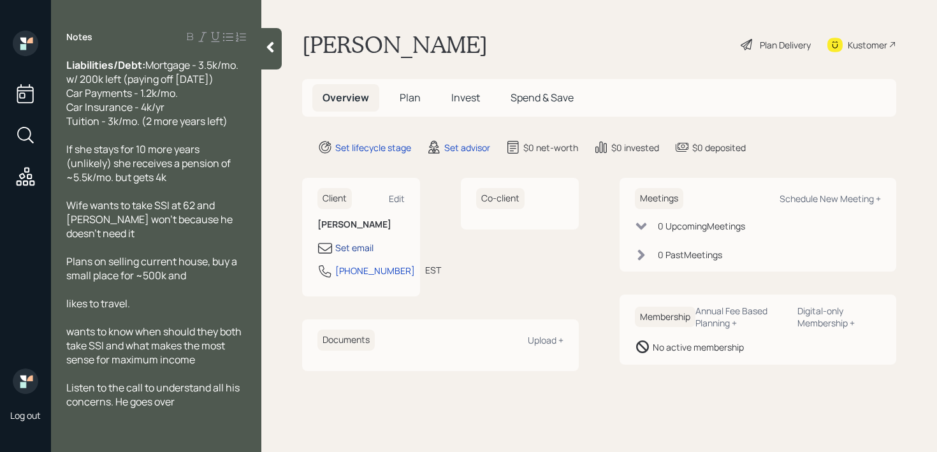
click at [343, 245] on div "Set email" at bounding box center [354, 247] width 38 height 13
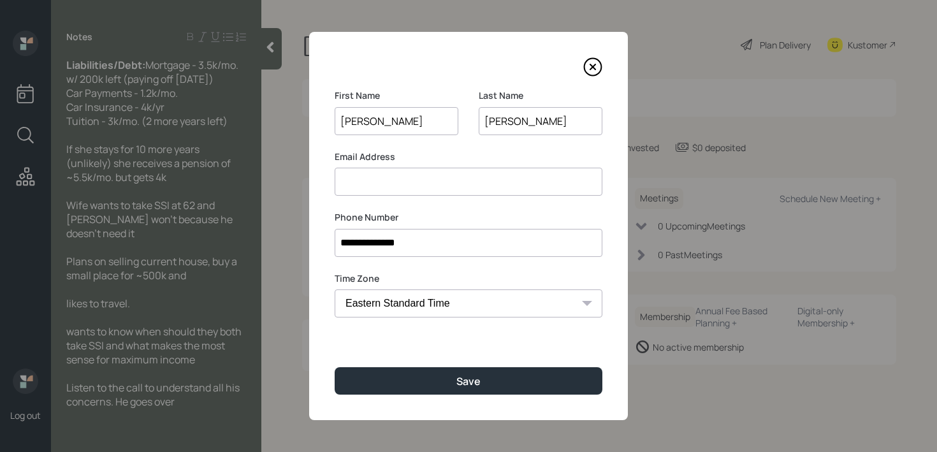
click at [406, 192] on input at bounding box center [469, 182] width 268 height 28
drag, startPoint x: 513, startPoint y: 180, endPoint x: 263, endPoint y: 180, distance: 250.4
click at [263, 180] on div "**********" at bounding box center [468, 226] width 937 height 452
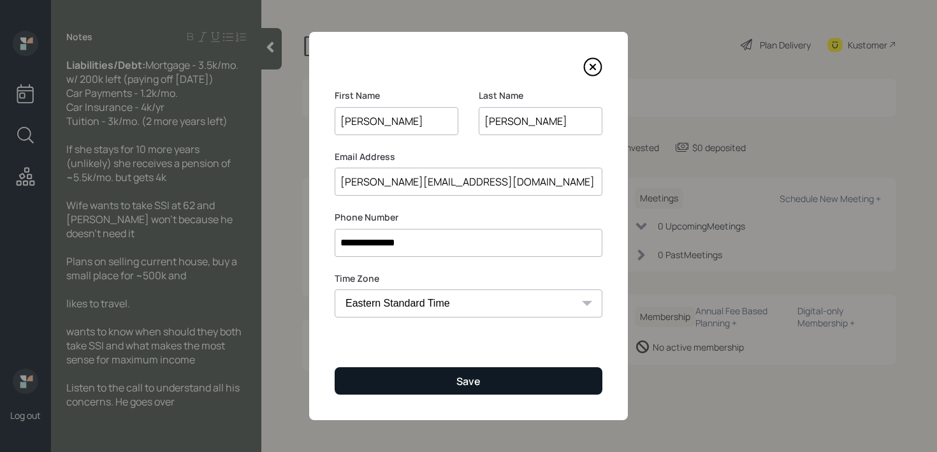
type input "[PERSON_NAME][EMAIL_ADDRESS][DOMAIN_NAME]"
click at [457, 369] on button "Save" at bounding box center [469, 380] width 268 height 27
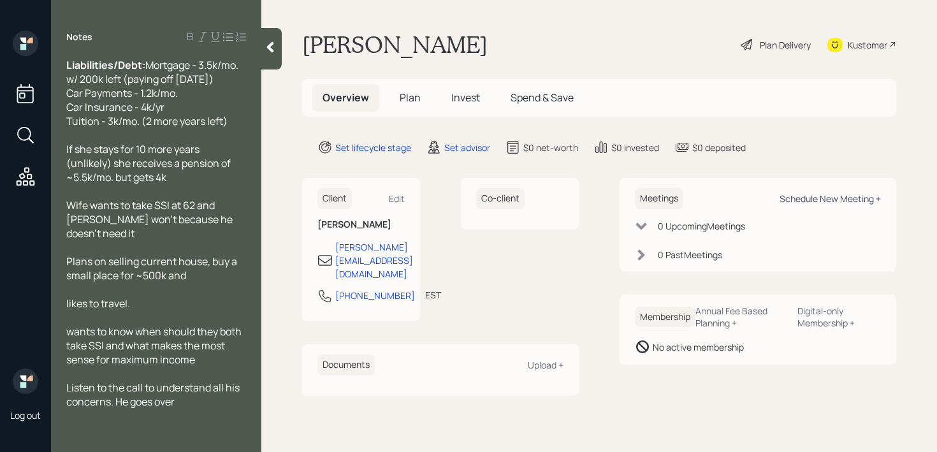
click at [833, 202] on div "Schedule New Meeting +" at bounding box center [829, 198] width 101 height 12
select select "round-[PERSON_NAME]"
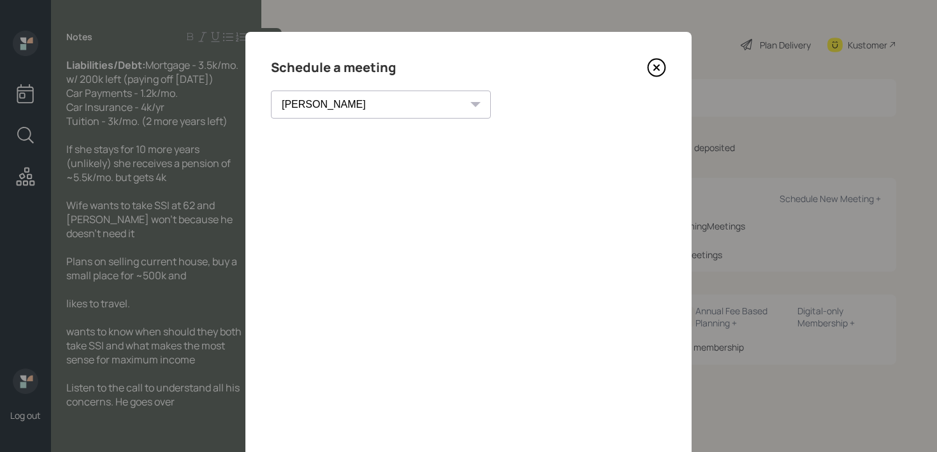
scroll to position [1, 0]
click at [654, 68] on icon at bounding box center [656, 66] width 5 height 5
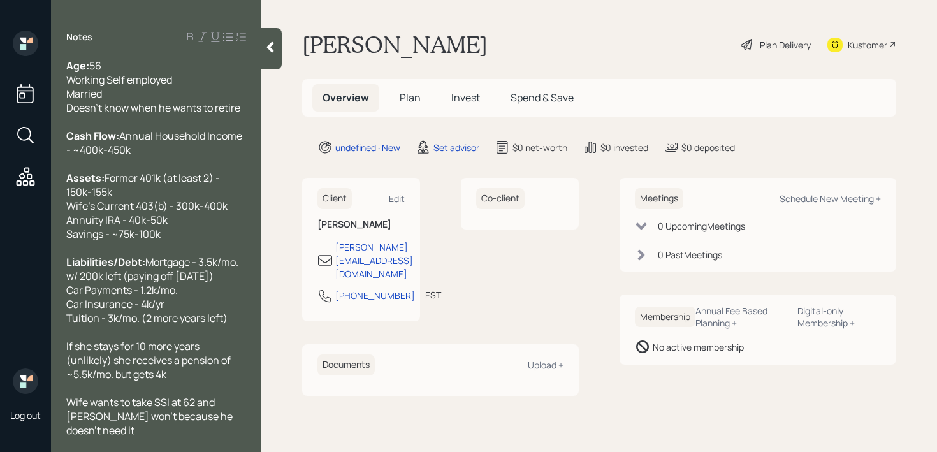
click at [872, 48] on div "Kustomer" at bounding box center [867, 44] width 40 height 13
click at [153, 217] on span "Former 401k (at least 2) - 150k-155k Wife's Current 403(b) - 300k-400k Annuity …" at bounding box center [146, 206] width 161 height 70
drag, startPoint x: 240, startPoint y: 206, endPoint x: 0, endPoint y: 206, distance: 239.6
click at [0, 206] on div "Log out Notes Age: [DEMOGRAPHIC_DATA] Working Self employed Married Doesn't kno…" at bounding box center [468, 226] width 937 height 452
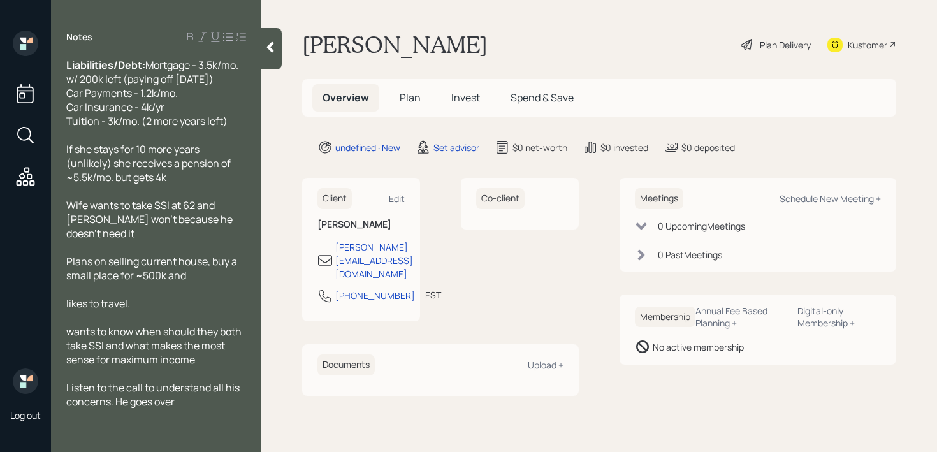
click at [217, 245] on div at bounding box center [156, 247] width 180 height 14
click at [183, 408] on div at bounding box center [156, 415] width 180 height 14
click at [192, 403] on div "Listen to the call to understand all his concerns. He goes over" at bounding box center [156, 394] width 180 height 28
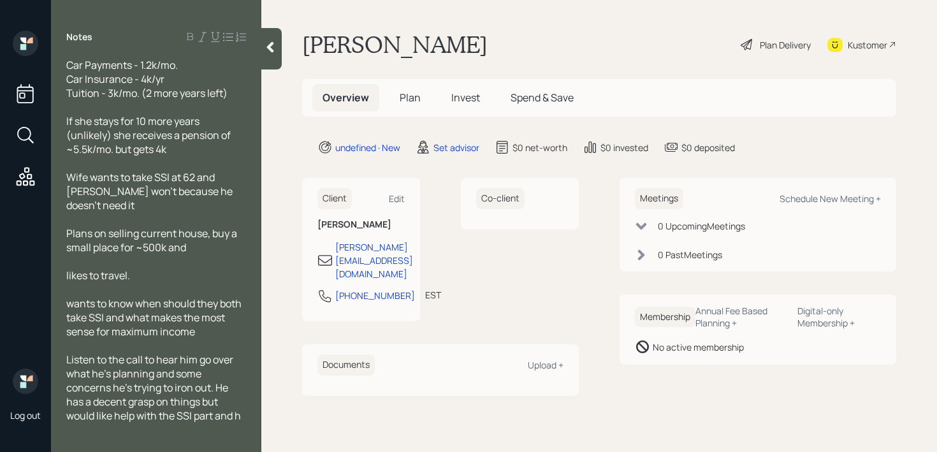
scroll to position [239, 0]
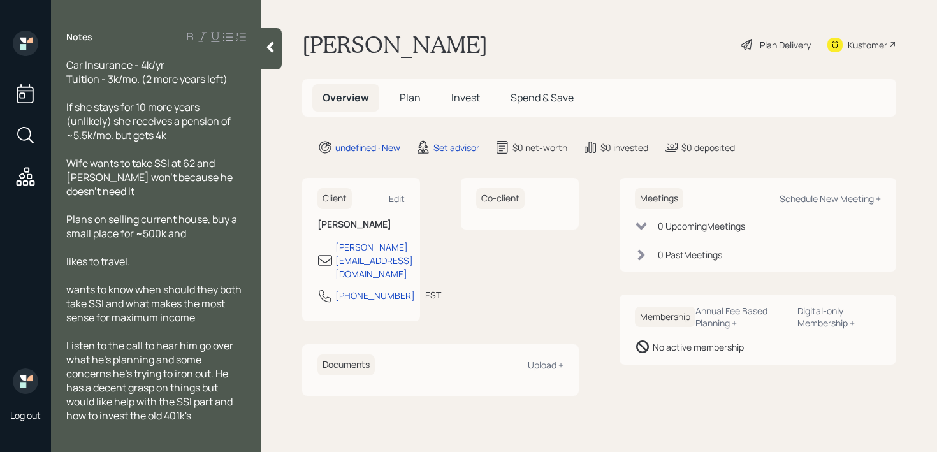
click at [213, 321] on span "wants to know when should they both take SSI and what makes the most sense for …" at bounding box center [154, 303] width 177 height 42
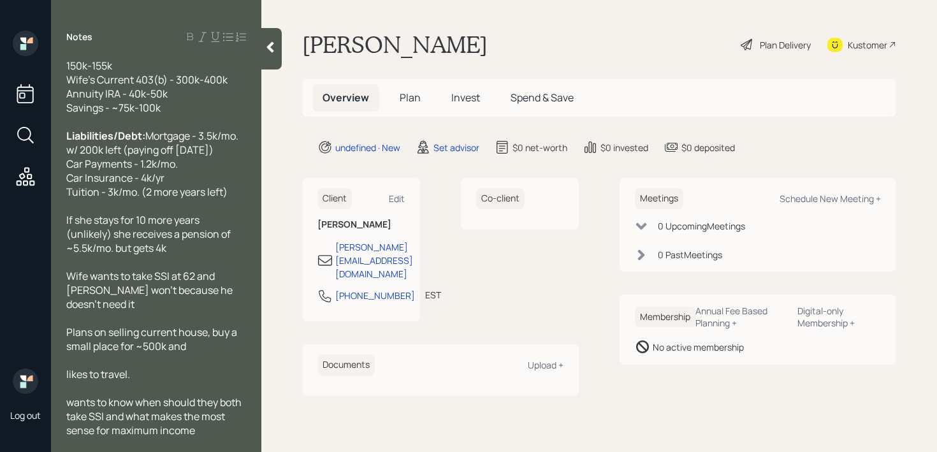
scroll to position [121, 0]
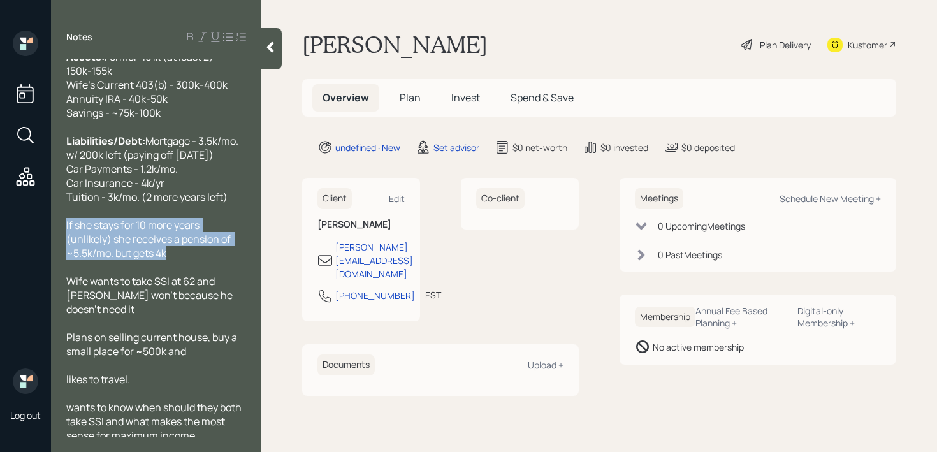
drag, startPoint x: 178, startPoint y: 284, endPoint x: 57, endPoint y: 259, distance: 123.6
click at [57, 259] on div "Age: [DEMOGRAPHIC_DATA] Working Self employed Married Doesn't know when he want…" at bounding box center [156, 248] width 210 height 378
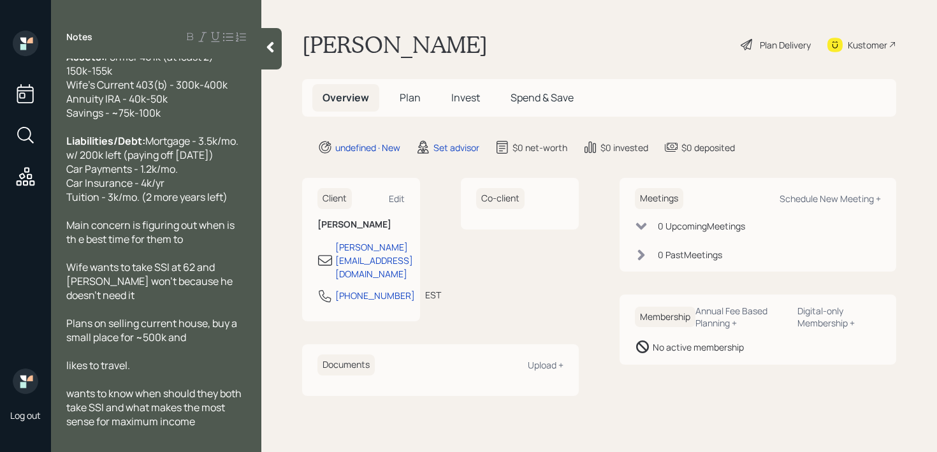
click at [236, 246] on span "Main concern is figuring out when is th e best time for them to" at bounding box center [151, 232] width 170 height 28
click at [88, 246] on span "Main concern is figuring out when is the e best time for them to" at bounding box center [151, 232] width 170 height 28
click at [196, 246] on div "Main concern is figuring out when is the best time for them to" at bounding box center [156, 232] width 180 height 28
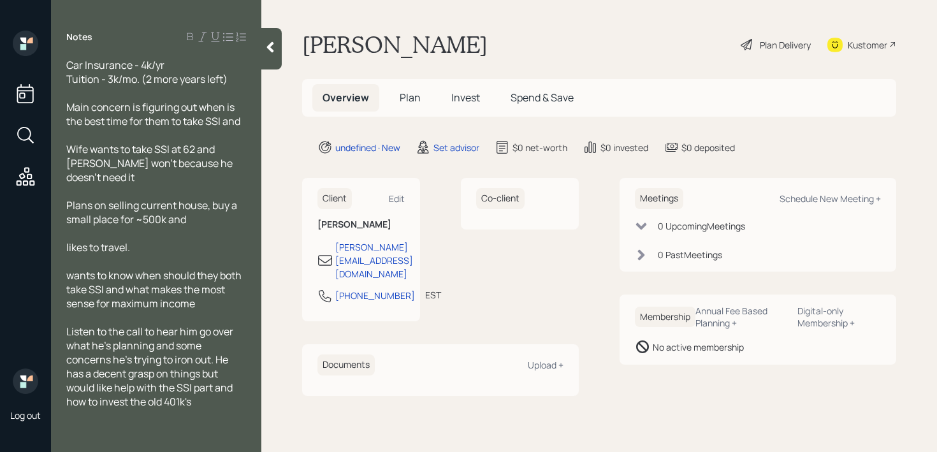
drag, startPoint x: 177, startPoint y: 245, endPoint x: 0, endPoint y: 243, distance: 177.1
click at [0, 245] on div "Log out Notes Age: [DEMOGRAPHIC_DATA] Working Self employed Married Doesn't kno…" at bounding box center [468, 226] width 937 height 452
copy span "likes to travel."
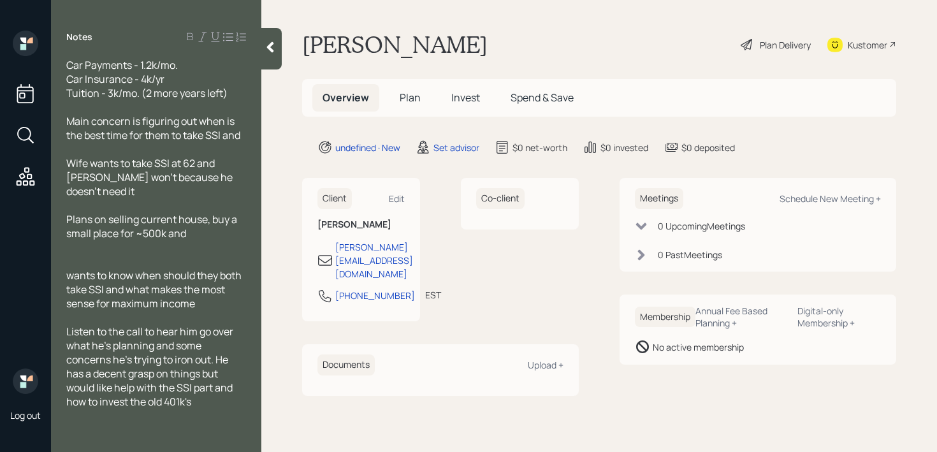
scroll to position [224, 0]
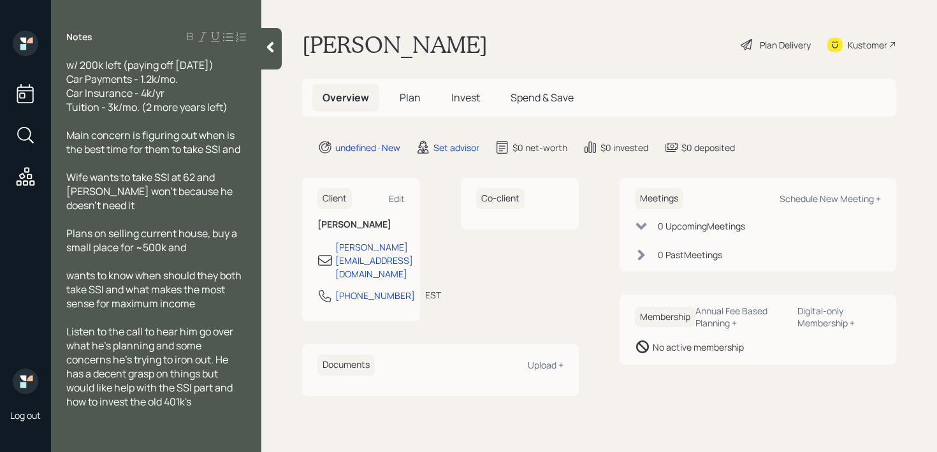
click at [210, 399] on div "Listen to the call to hear him go over what he's planning and some concerns he'…" at bounding box center [156, 366] width 180 height 84
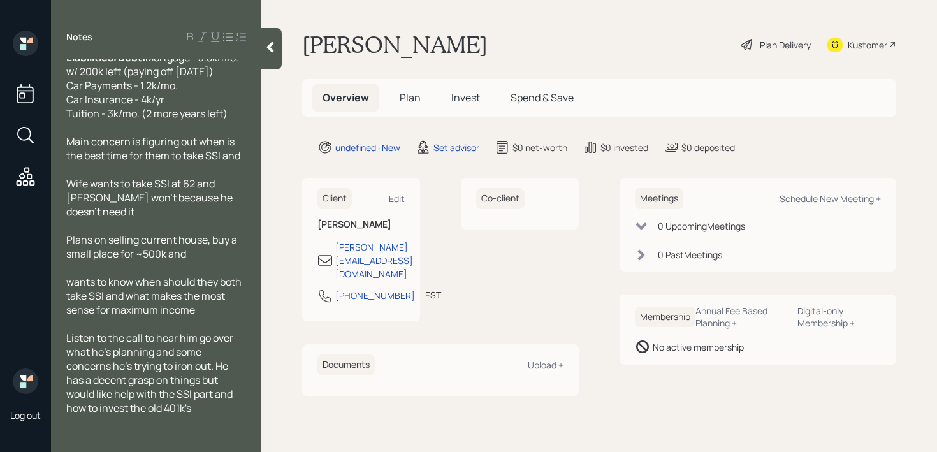
scroll to position [195, 0]
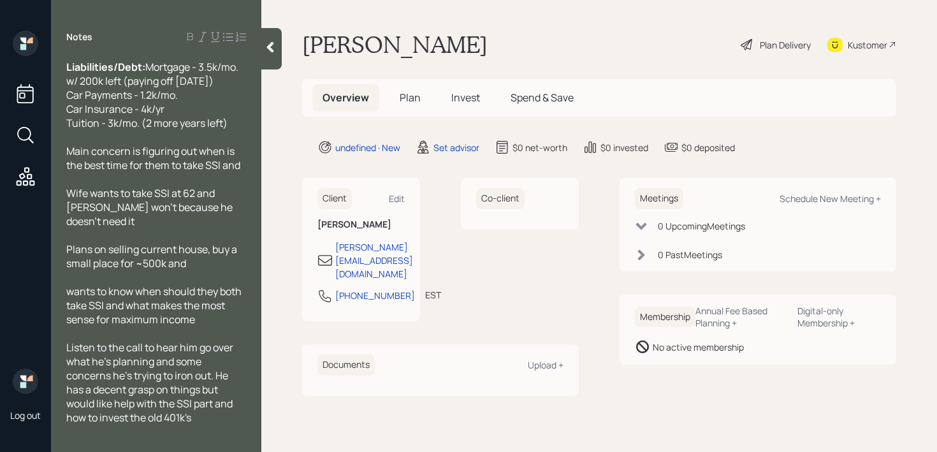
click at [249, 196] on div "Age: [DEMOGRAPHIC_DATA] Working Self employed Married Doesn't know when he want…" at bounding box center [156, 248] width 210 height 378
click at [240, 172] on span "Main concern is figuring out when is the best time for them to take SSI and" at bounding box center [153, 158] width 174 height 28
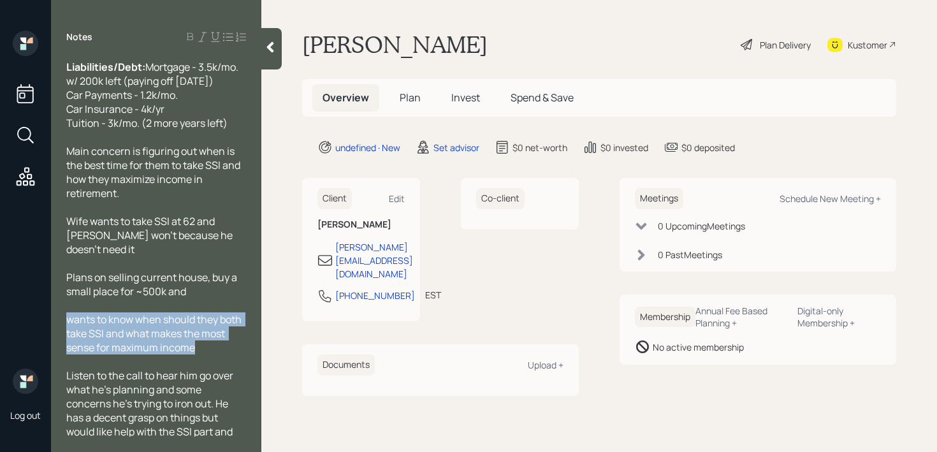
drag, startPoint x: 196, startPoint y: 371, endPoint x: 57, endPoint y: 329, distance: 145.7
click at [57, 329] on div "Age: [DEMOGRAPHIC_DATA] Working Self employed Married Doesn't know when he want…" at bounding box center [156, 248] width 210 height 378
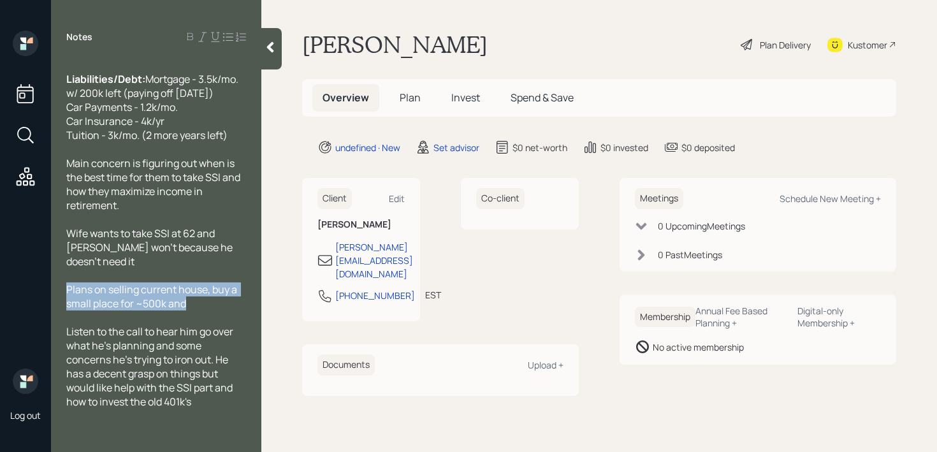
drag, startPoint x: 196, startPoint y: 298, endPoint x: 22, endPoint y: 288, distance: 174.9
click at [22, 288] on div "Log out Notes Age: [DEMOGRAPHIC_DATA] Working Self employed Married Doesn't kno…" at bounding box center [468, 226] width 937 height 452
copy span "Plans on selling current house, buy a small place for ~500k and"
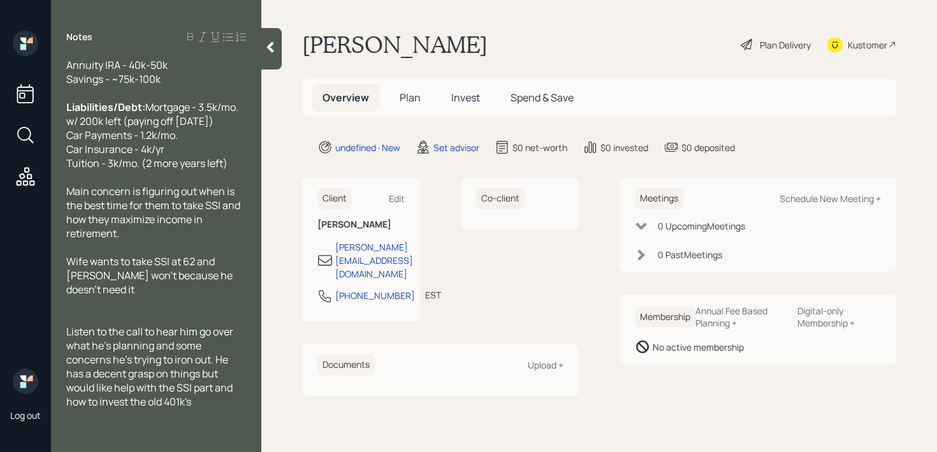
scroll to position [168, 0]
click at [119, 240] on span "Main concern is figuring out when is the best time for them to take SSI and how…" at bounding box center [154, 212] width 176 height 56
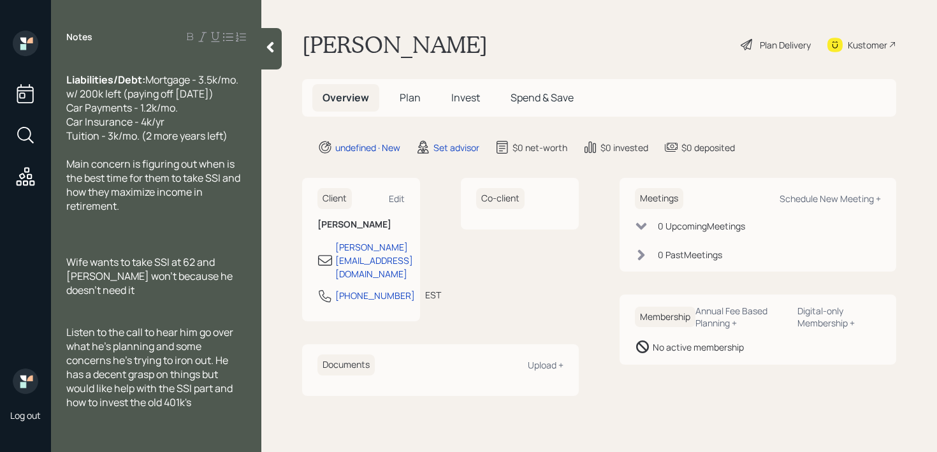
scroll to position [195, 0]
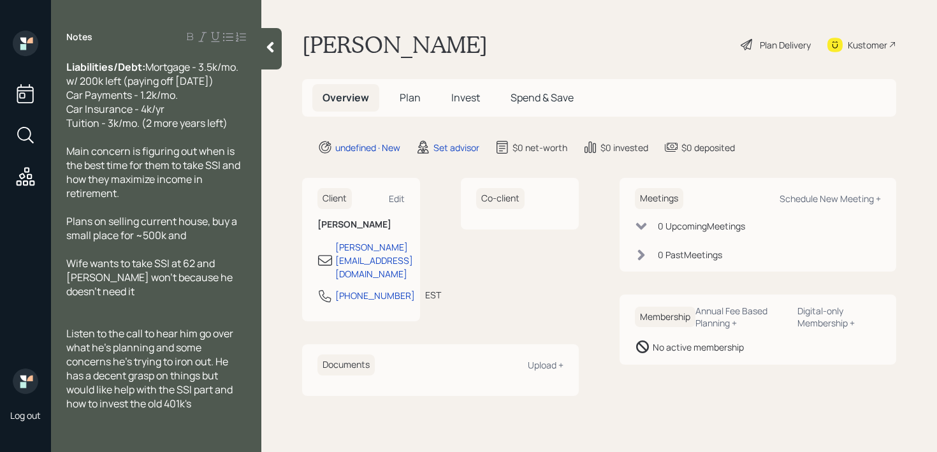
click at [205, 242] on span "Plans on selling current house, buy a small place for ~500k and" at bounding box center [152, 228] width 173 height 28
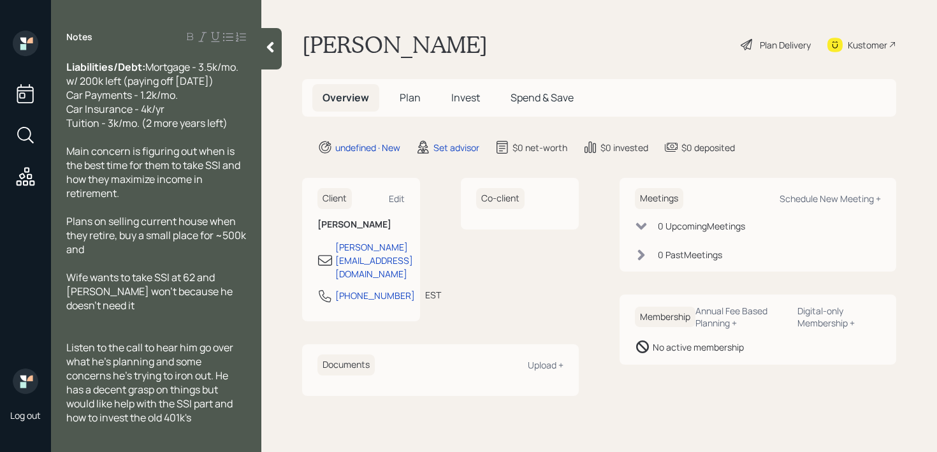
click at [139, 250] on span "Plans on selling current house when they retire, buy a small place for ~500k and" at bounding box center [157, 235] width 182 height 42
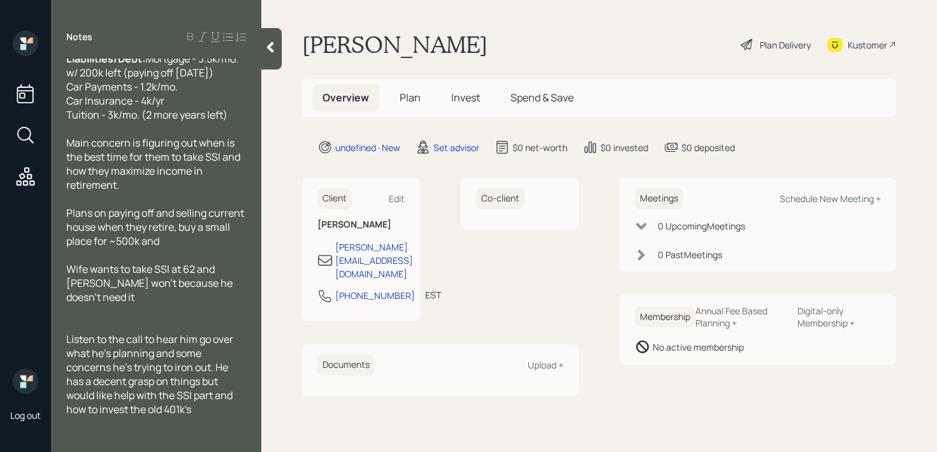
click at [175, 248] on span "Plans on paying off and selling current house when they retire, buy a small pla…" at bounding box center [156, 227] width 180 height 42
click at [175, 248] on div "Plans on paying off and selling current house when they retire, buy a small pla…" at bounding box center [156, 227] width 180 height 42
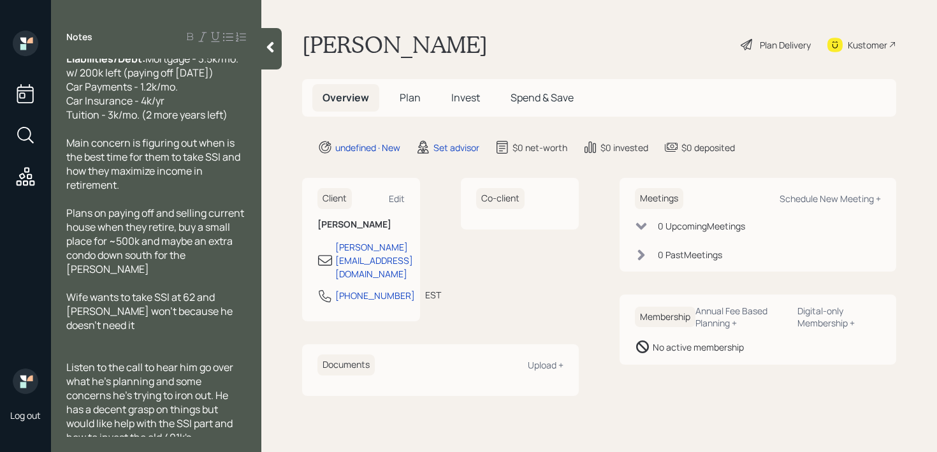
scroll to position [238, 0]
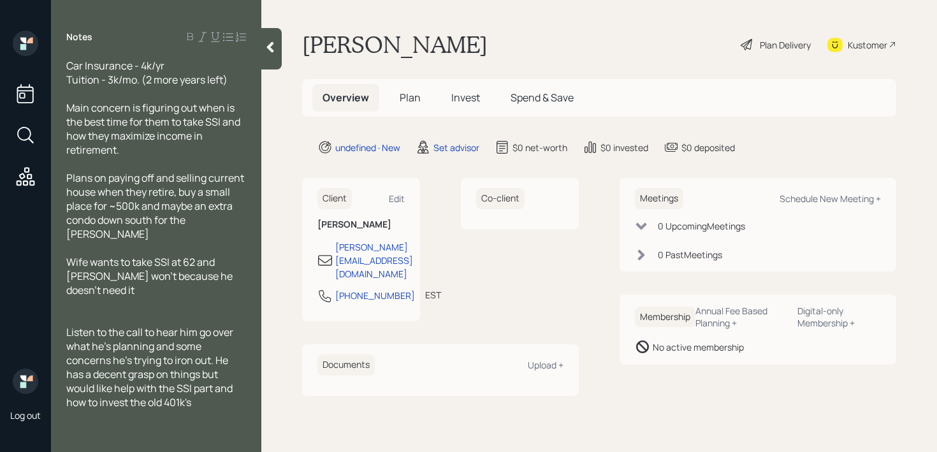
click at [192, 316] on div at bounding box center [156, 318] width 180 height 14
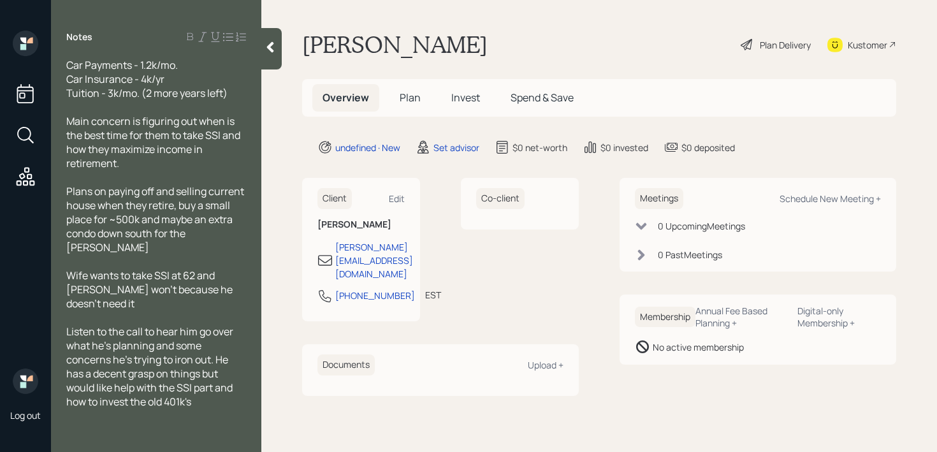
scroll to position [224, 0]
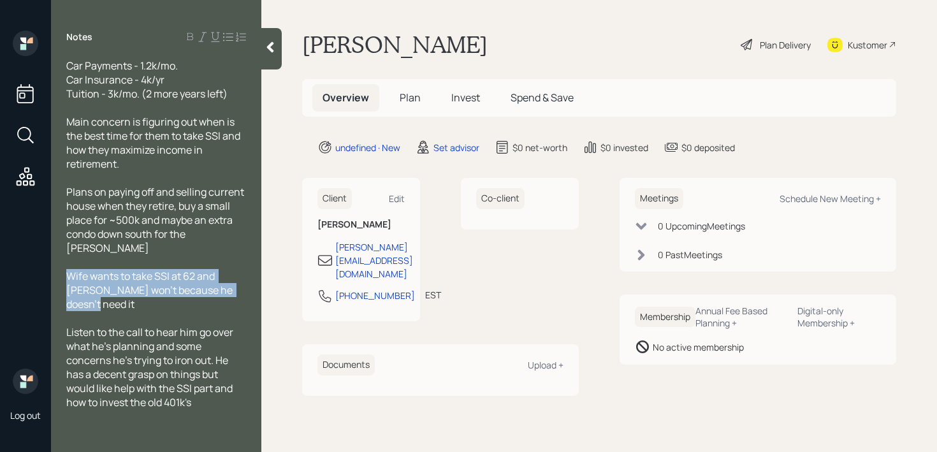
drag, startPoint x: 230, startPoint y: 303, endPoint x: 52, endPoint y: 286, distance: 178.5
click at [52, 286] on div "Age: [DEMOGRAPHIC_DATA] Working Self employed Married Doesn't know when he want…" at bounding box center [156, 248] width 210 height 378
copy span "Wife wants to take SSI at 62 and [PERSON_NAME] won't because he doesn't need it"
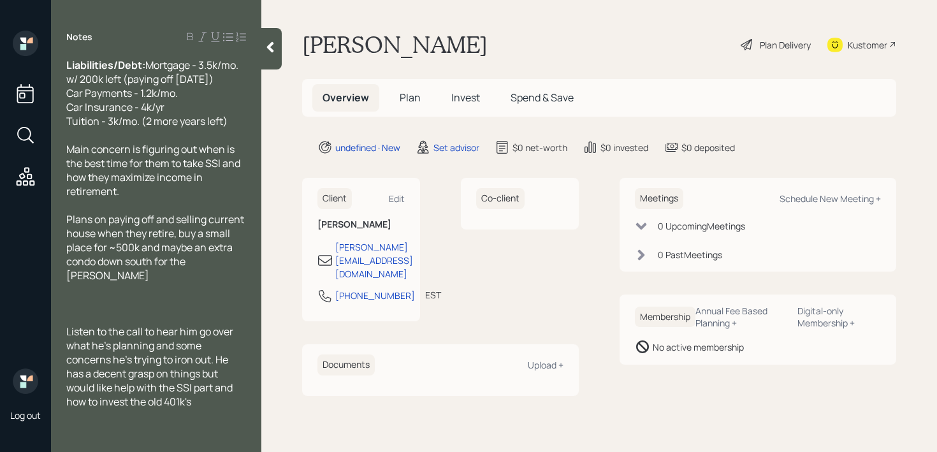
scroll to position [196, 0]
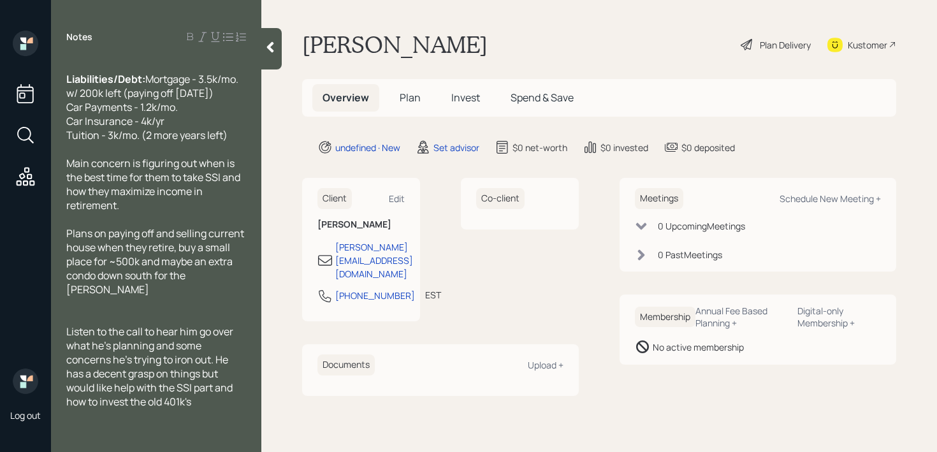
click at [209, 212] on div "Main concern is figuring out when is the best time for them to take SSI and how…" at bounding box center [156, 184] width 180 height 56
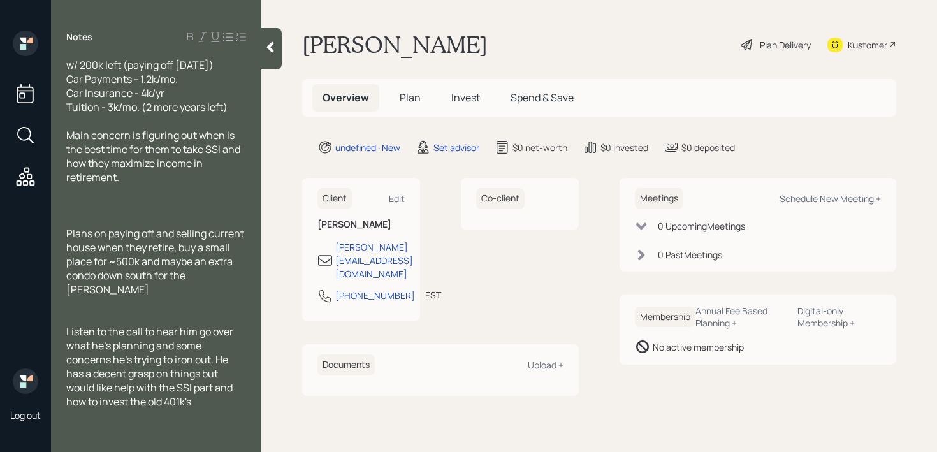
scroll to position [238, 0]
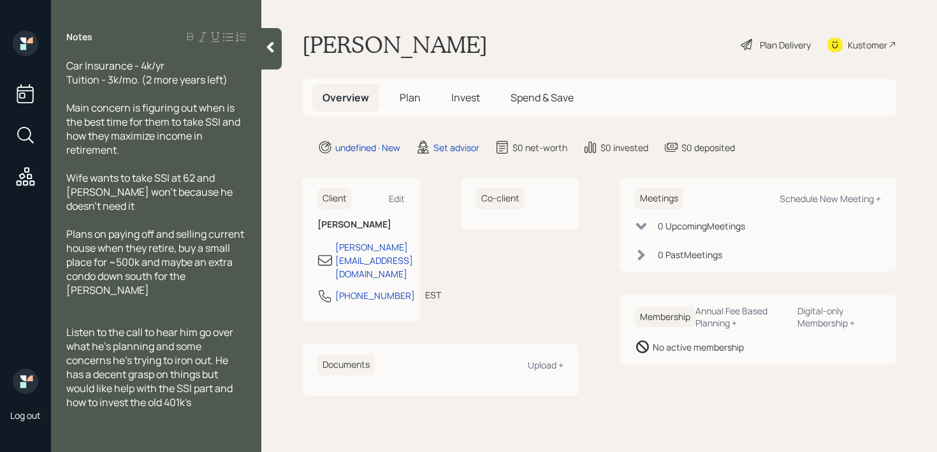
click at [168, 308] on div at bounding box center [156, 304] width 180 height 14
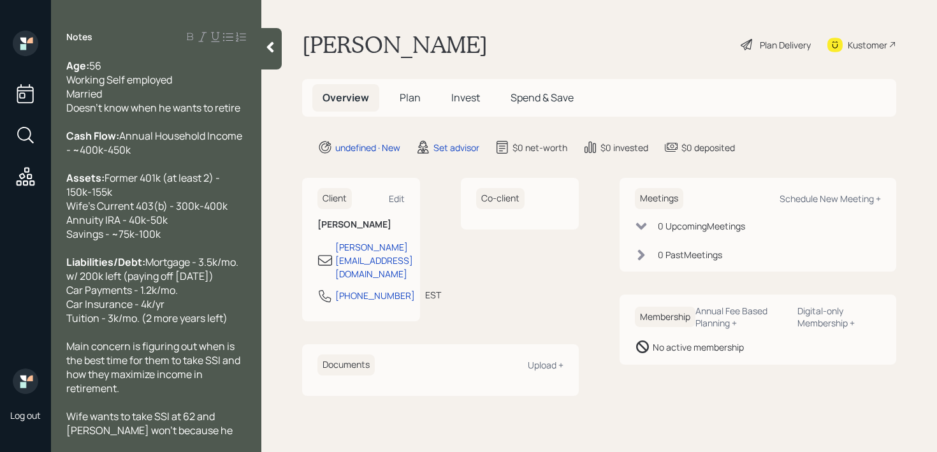
scroll to position [11, 0]
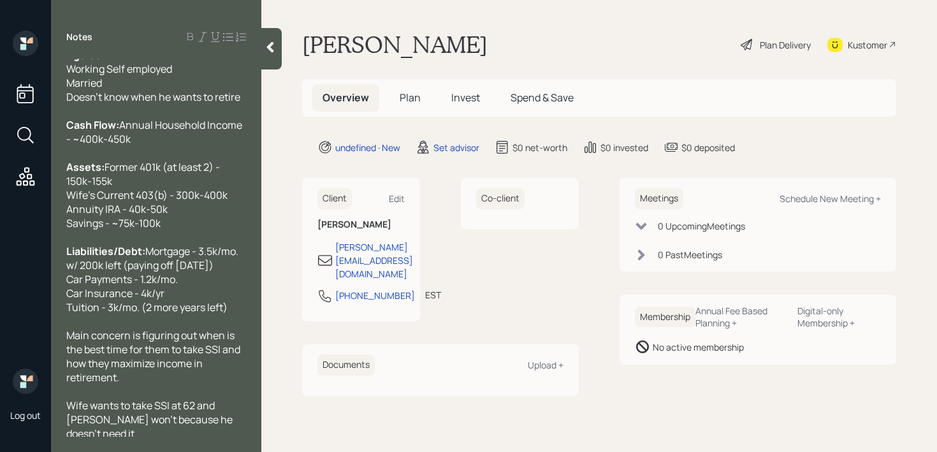
click at [184, 224] on div "Assets: Former 401k (at least 2) - 150k-155k Wife's Current 403(b) - 300k-400k …" at bounding box center [156, 195] width 180 height 70
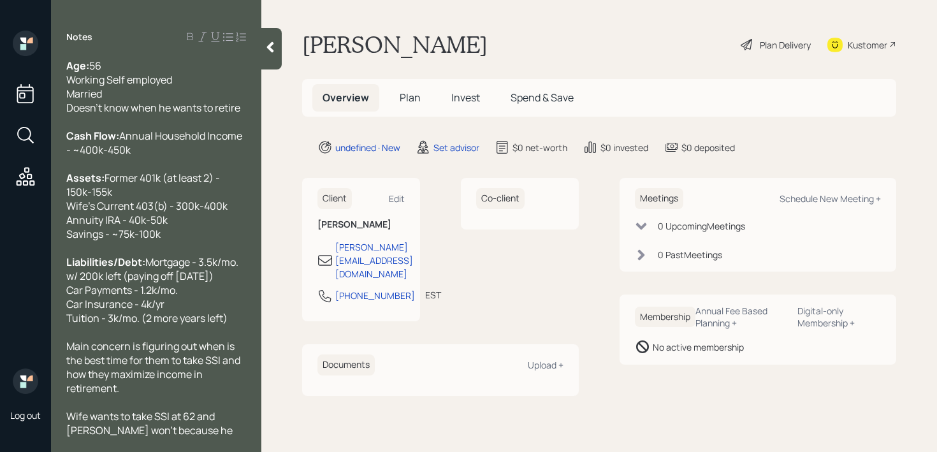
click at [273, 50] on icon at bounding box center [270, 47] width 7 height 11
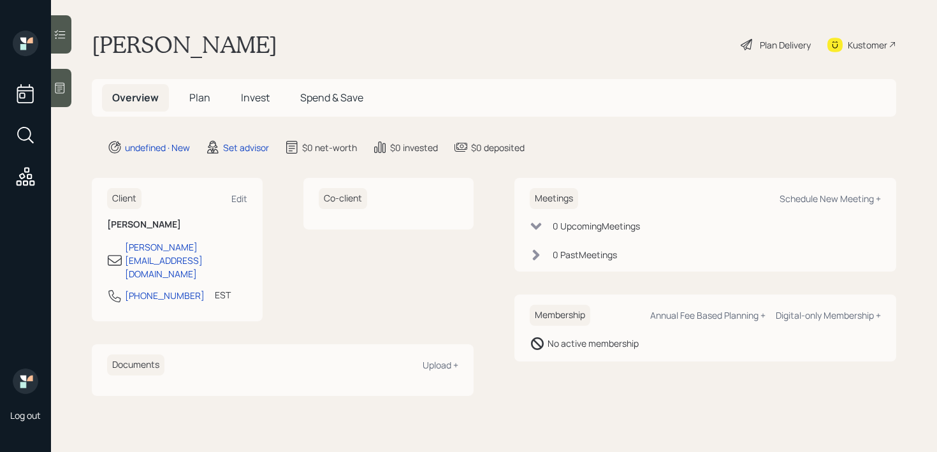
click at [402, 1] on main "[PERSON_NAME] Plan Delivery Kustomer Overview Plan Invest Spend & Save undefine…" at bounding box center [494, 226] width 886 height 452
